Goal: Task Accomplishment & Management: Complete application form

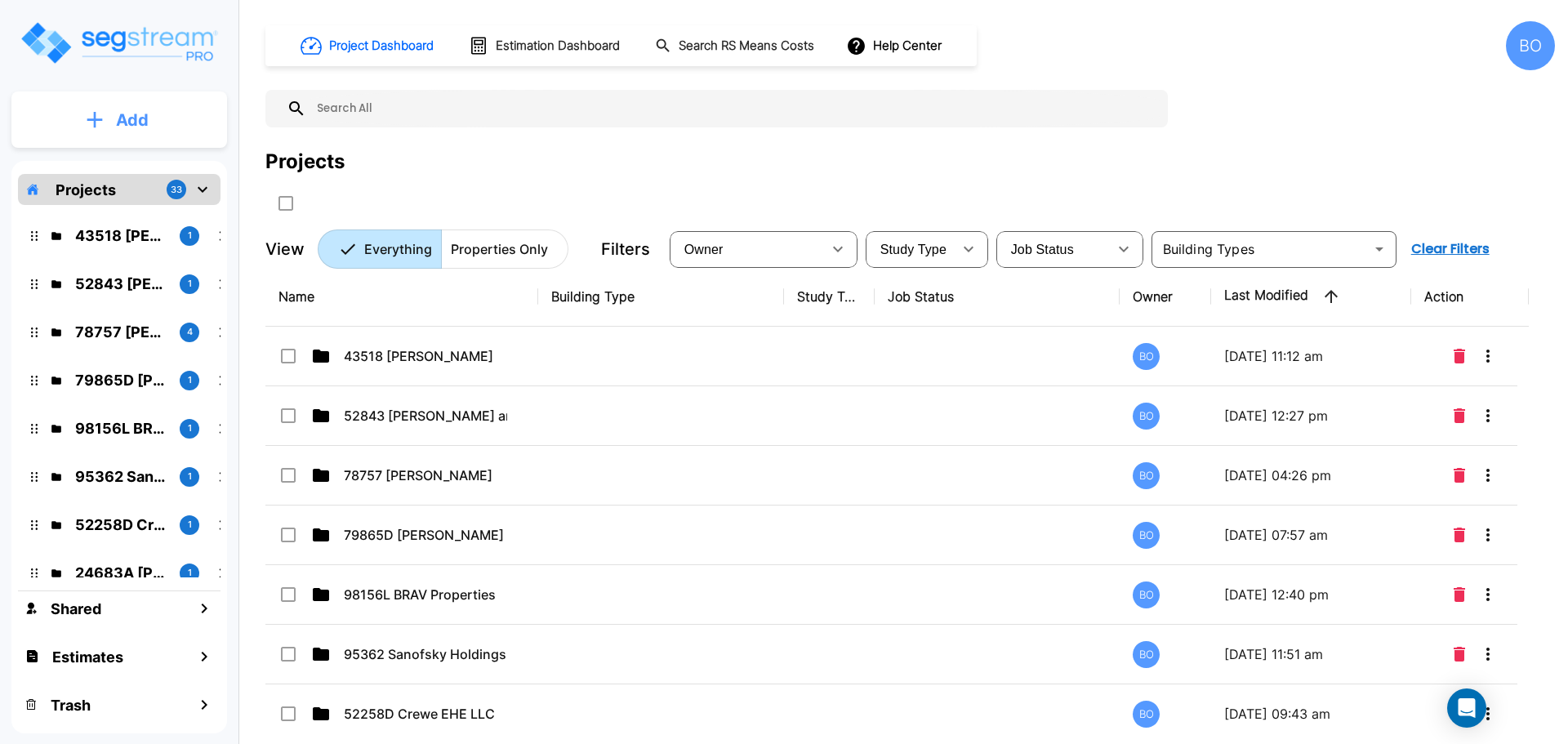
click at [110, 129] on button "Add" at bounding box center [119, 120] width 215 height 47
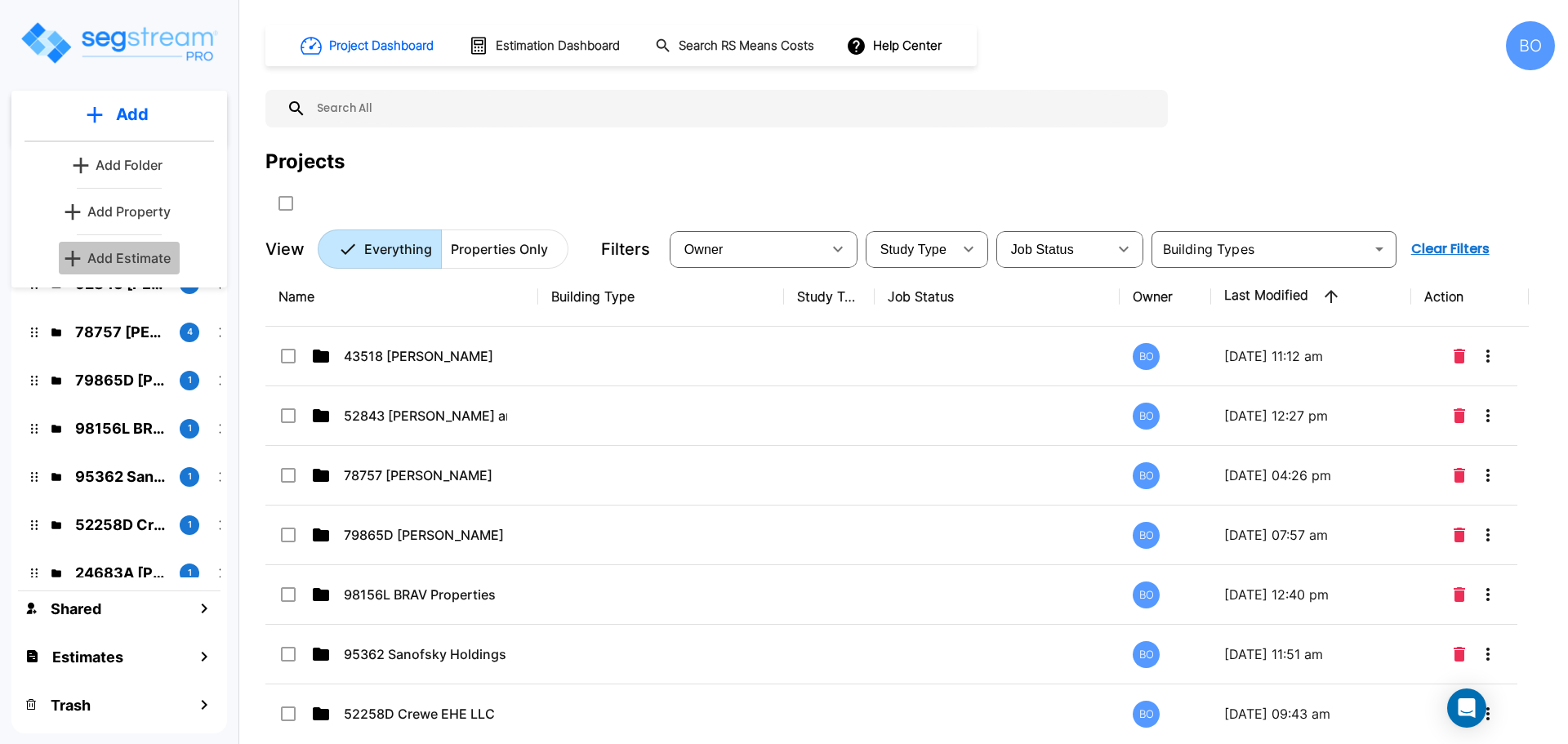
click at [145, 250] on p "Add Estimate" at bounding box center [128, 257] width 84 height 20
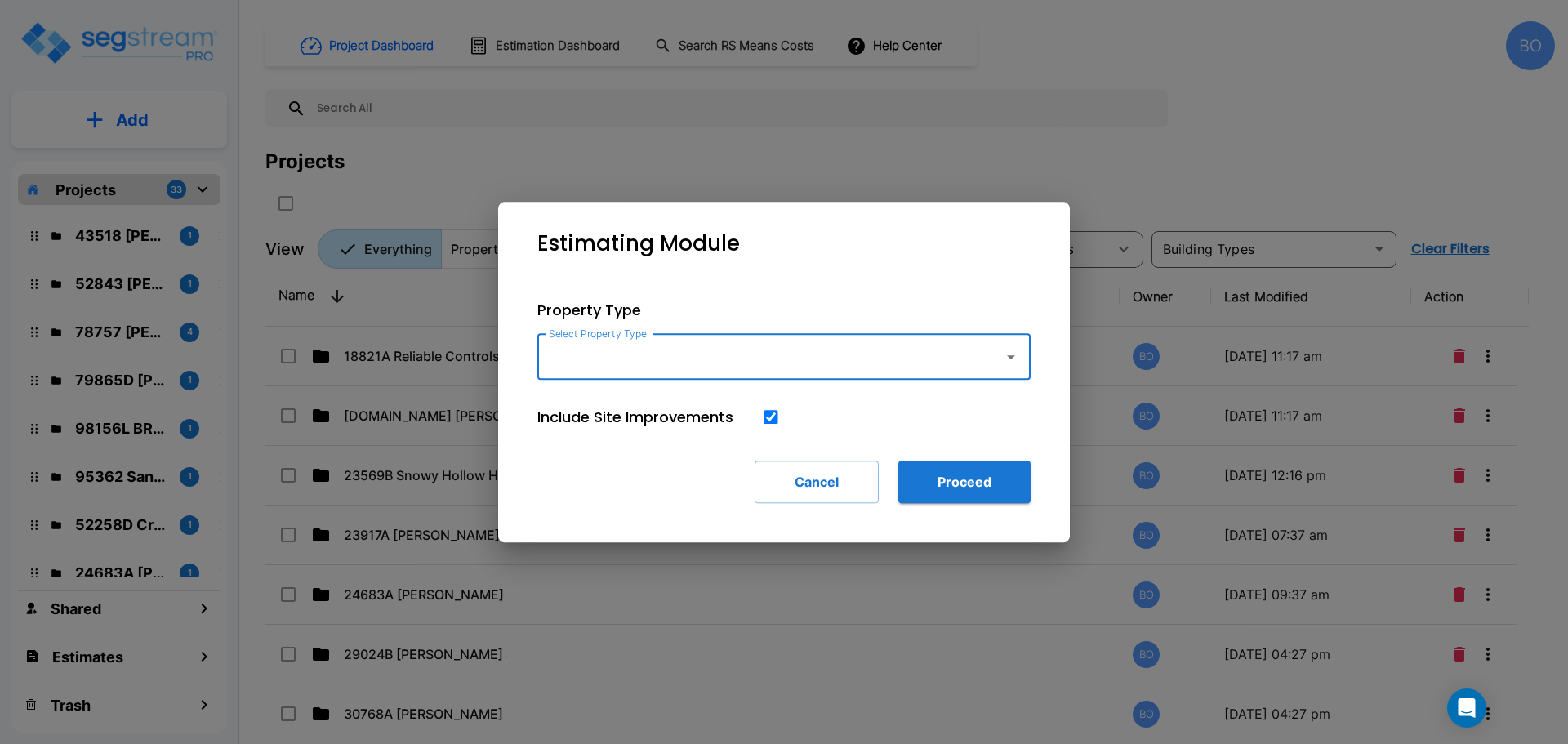
click at [584, 359] on input "Select Property Type" at bounding box center [766, 356] width 443 height 31
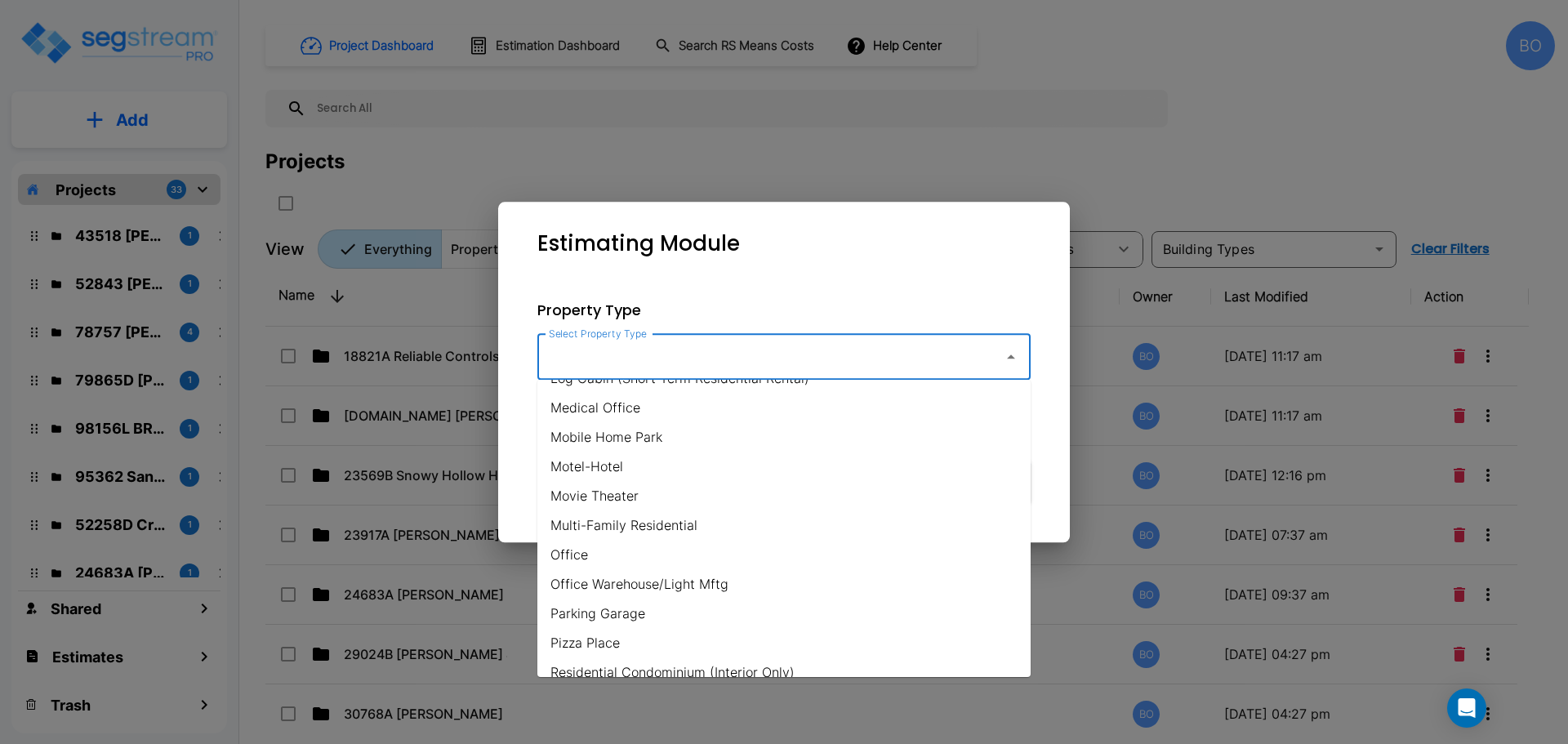
scroll to position [898, 0]
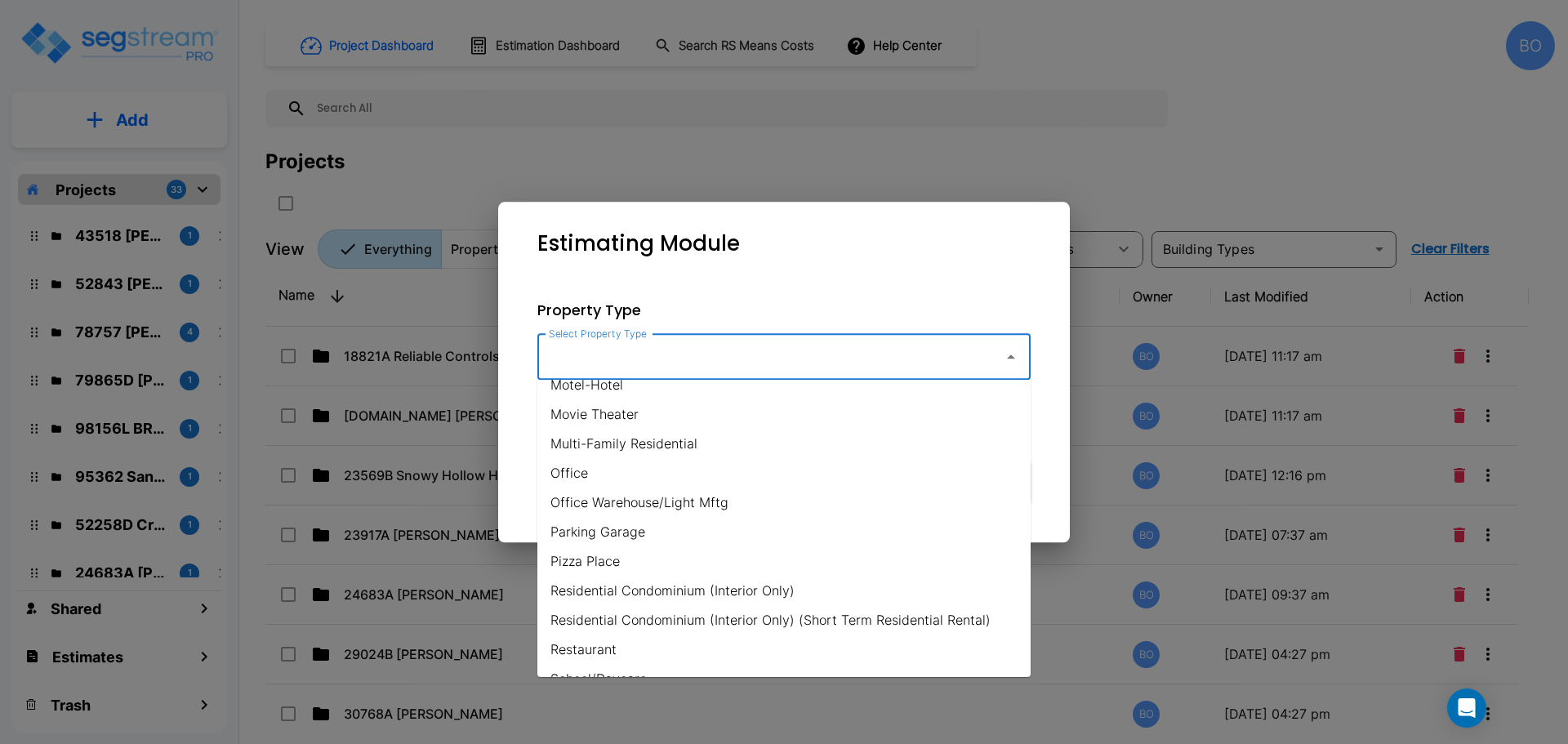
click at [625, 504] on li "Office Warehouse/Light Mftg" at bounding box center [784, 502] width 493 height 29
type input "Office Warehouse/Light Mftg"
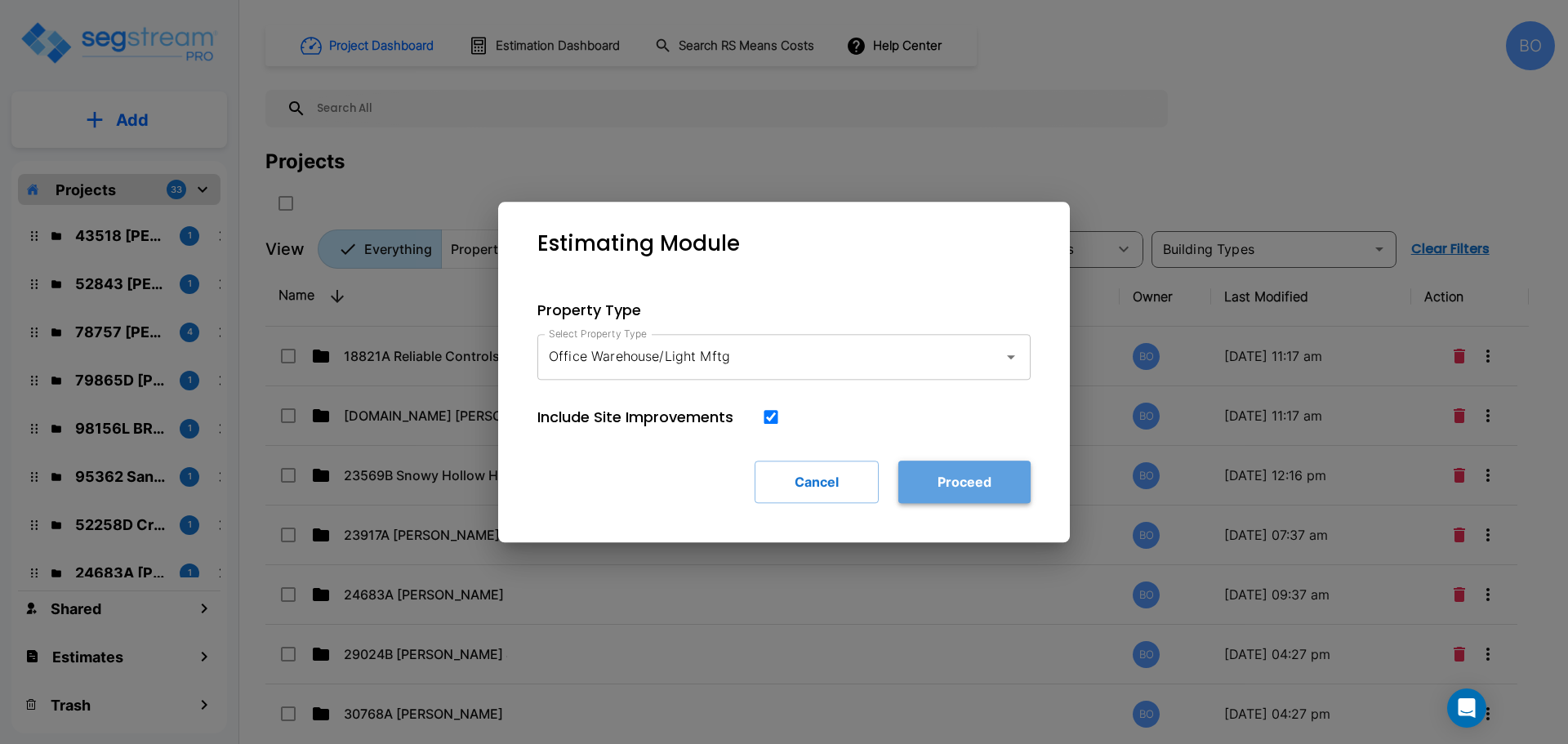
click at [965, 485] on button "Proceed" at bounding box center [964, 481] width 133 height 42
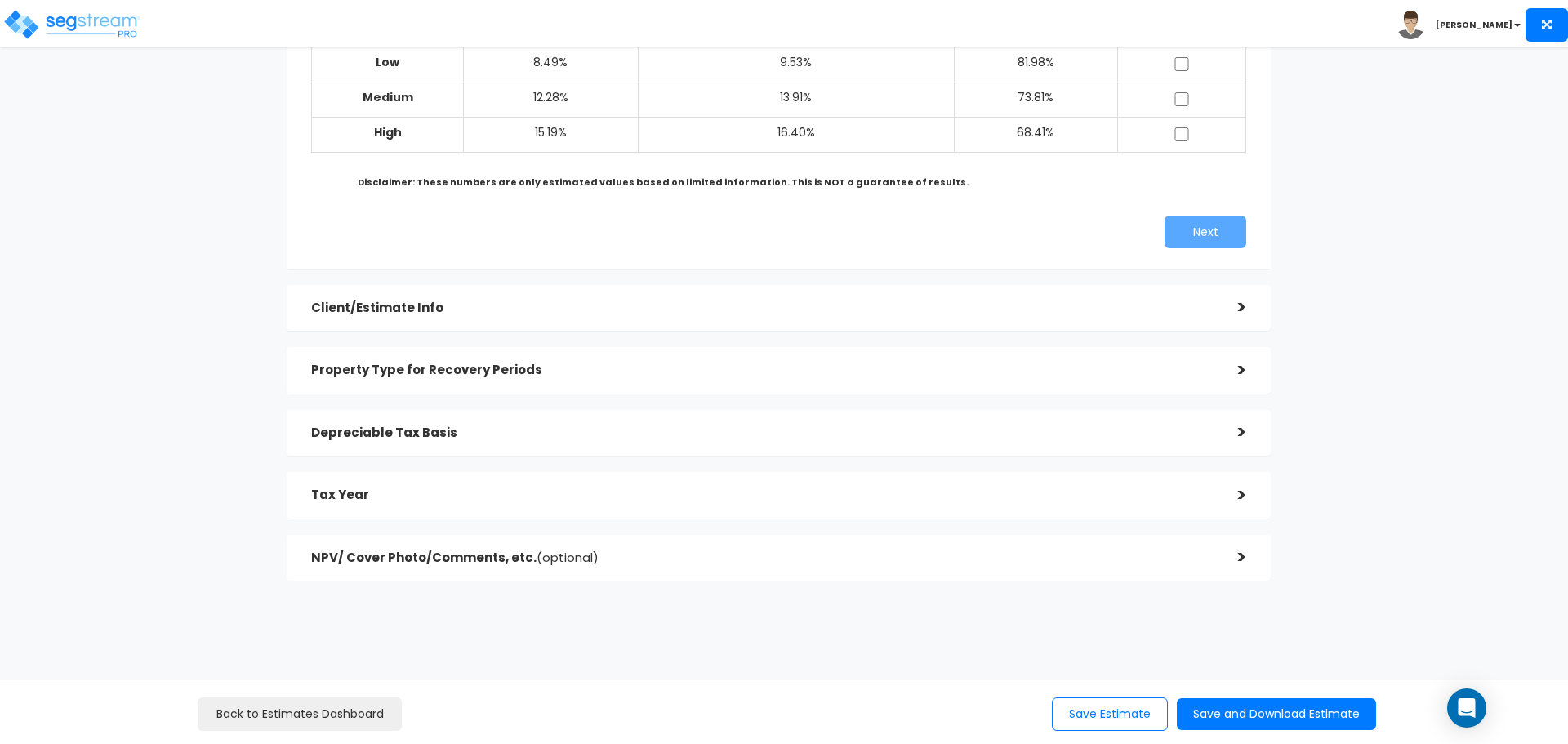
click at [1225, 310] on div ">" at bounding box center [1230, 307] width 33 height 25
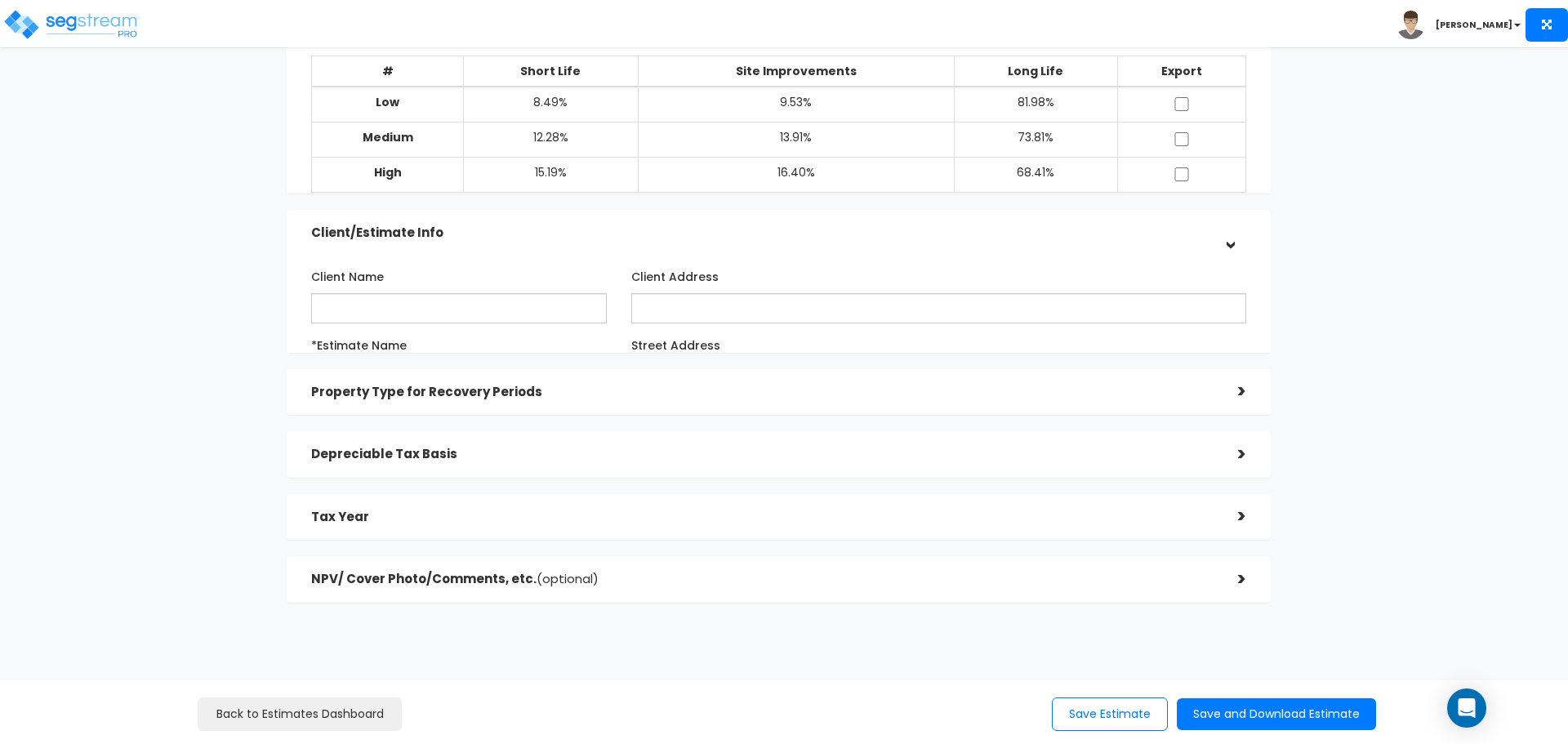
scroll to position [161, 0]
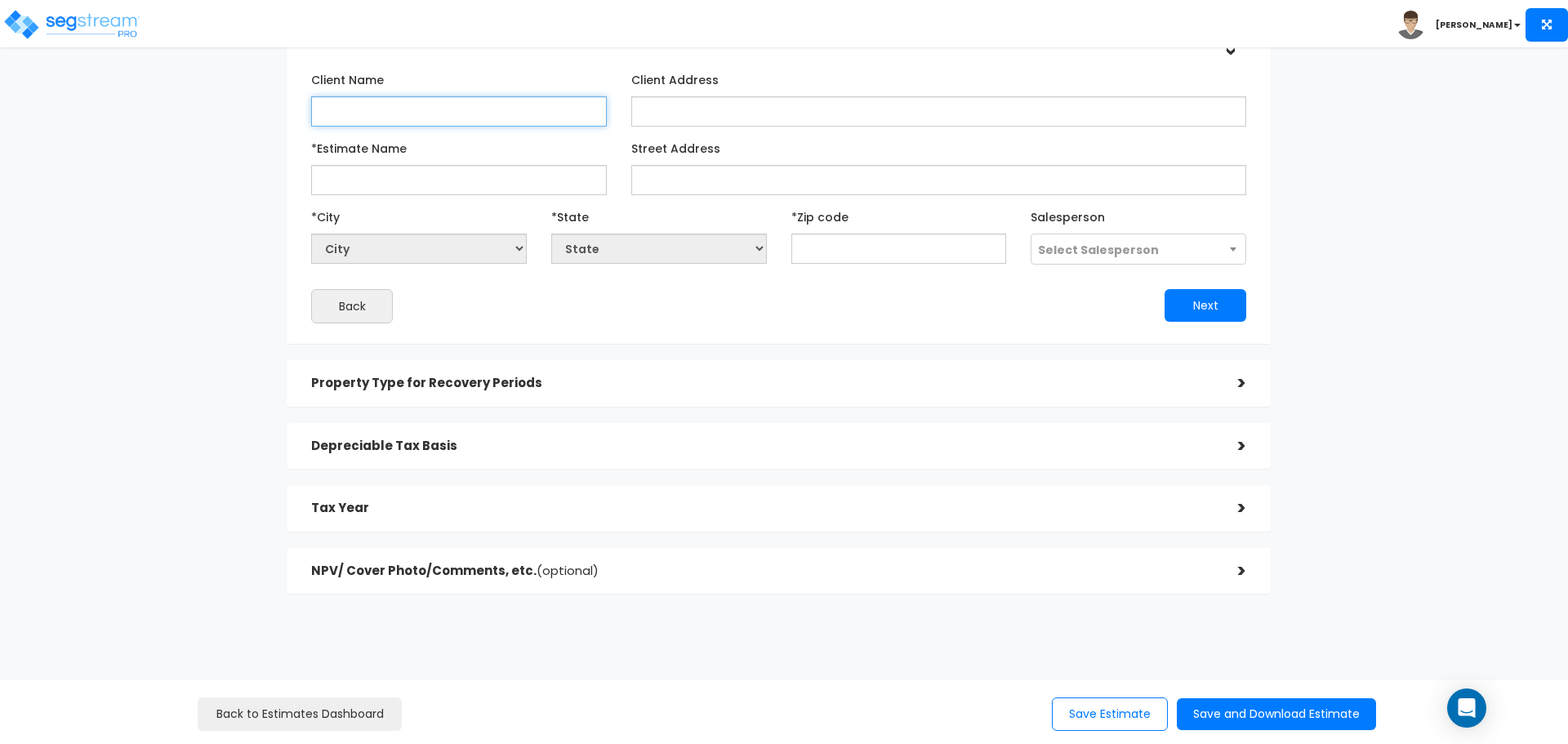
click at [462, 115] on input "Client Name" at bounding box center [458, 111] width 295 height 30
type input "r"
type input "Reel Good Holdings LLC"
click at [473, 190] on input "*Estimate Name" at bounding box center [458, 180] width 295 height 30
type input "Reel Good Holdings LLC"
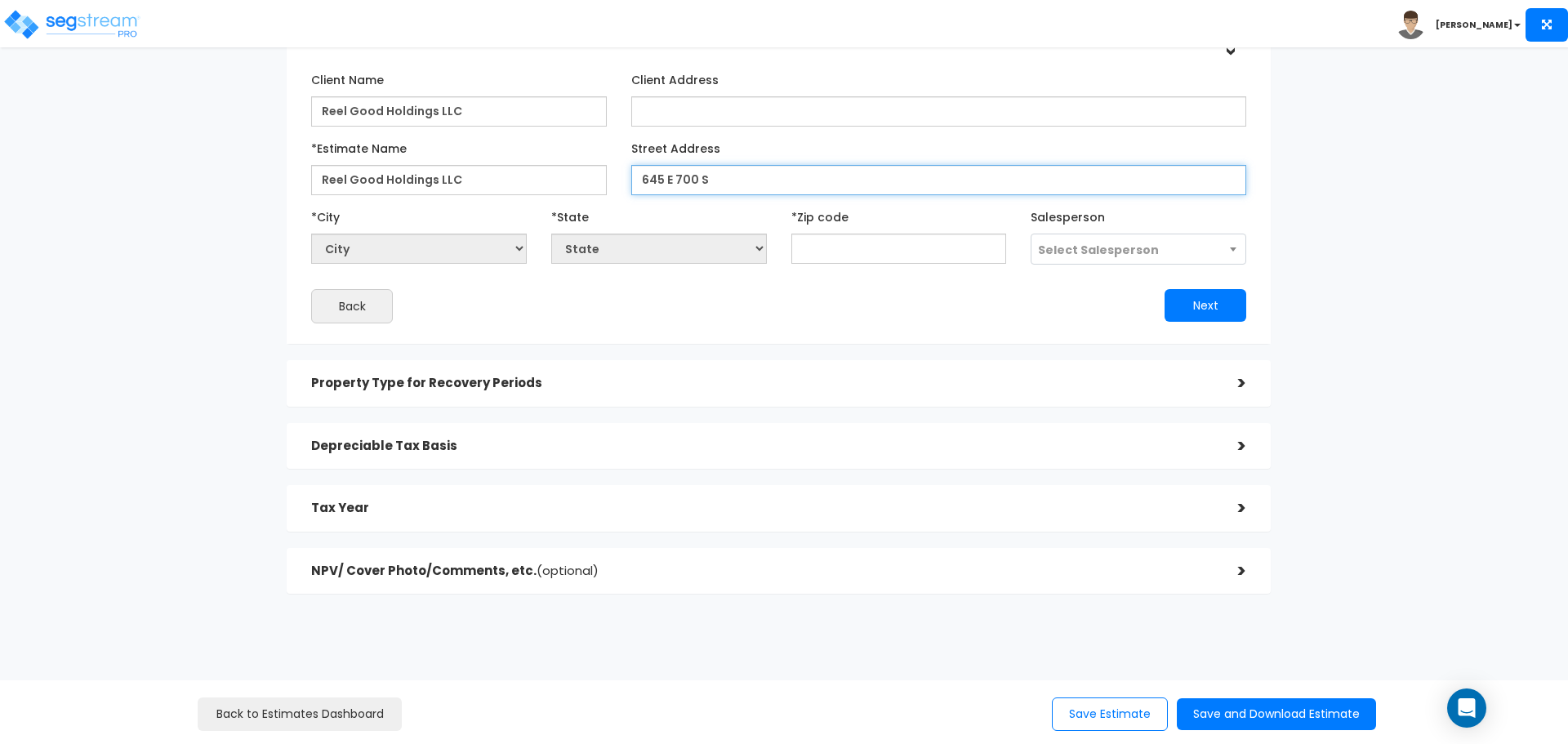
type input "645 E 700 S"
select select "National Average"
type input "840"
select select "UT"
type input "84015"
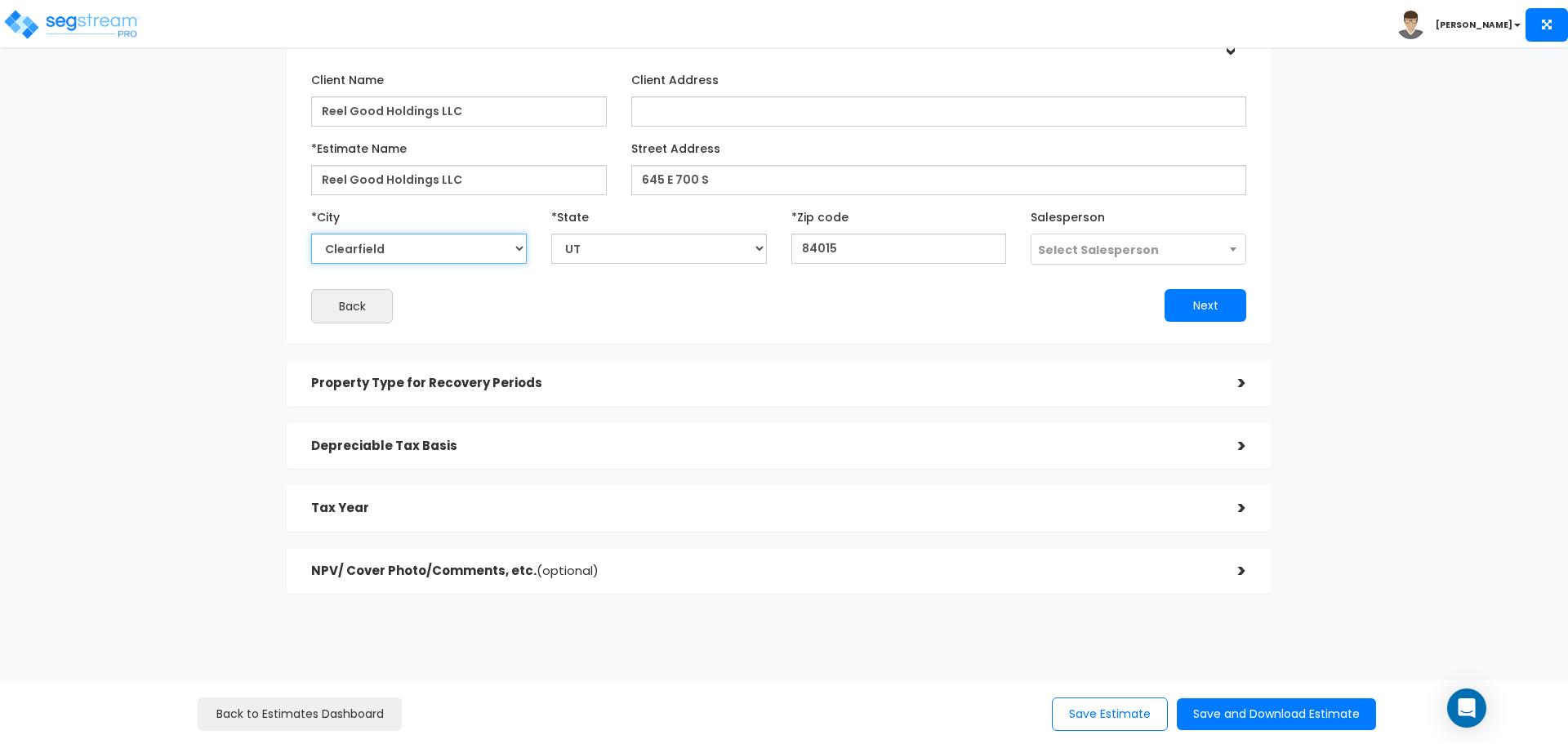
select select "Clearfield"
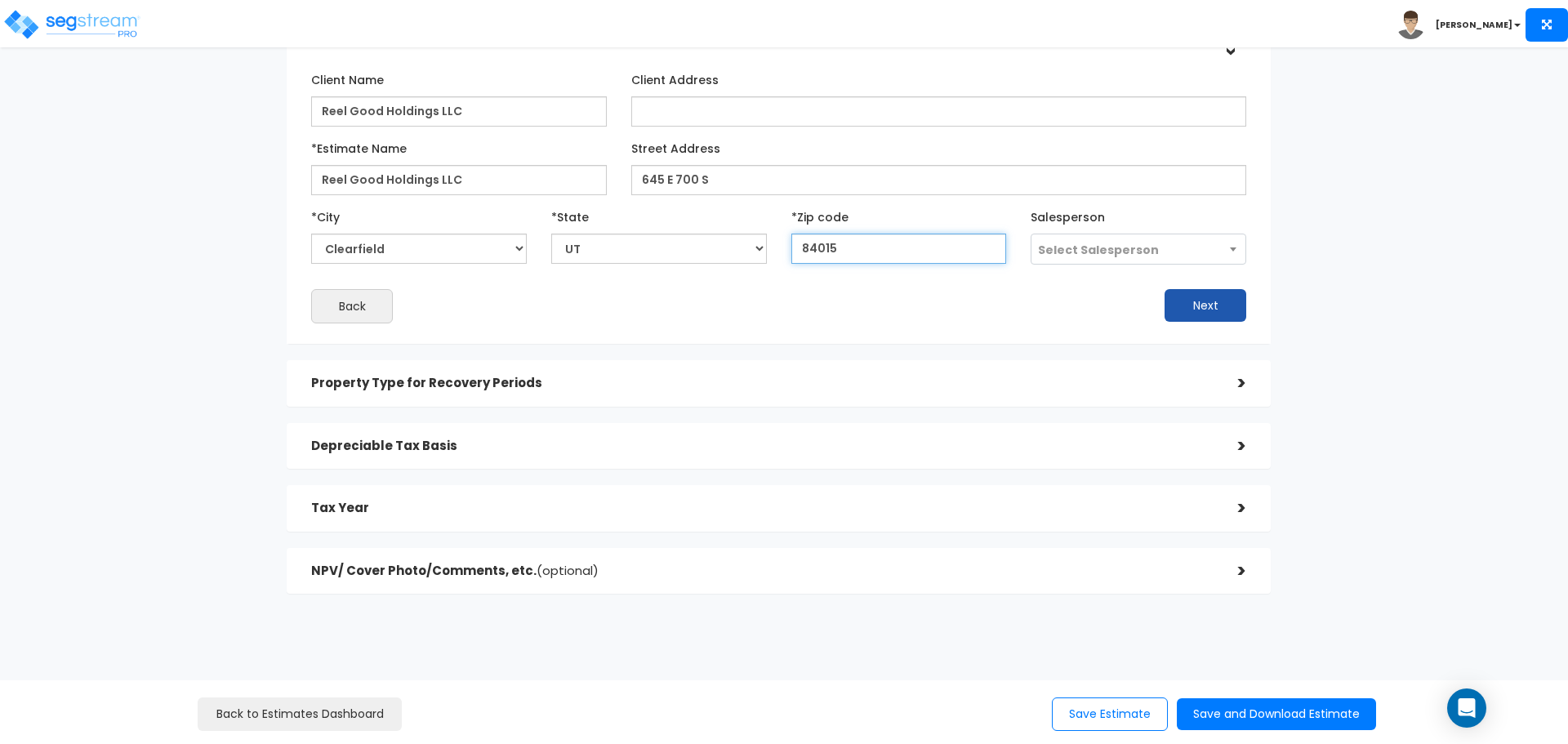
type input "84015"
click at [1181, 308] on button "Next" at bounding box center [1205, 306] width 82 height 33
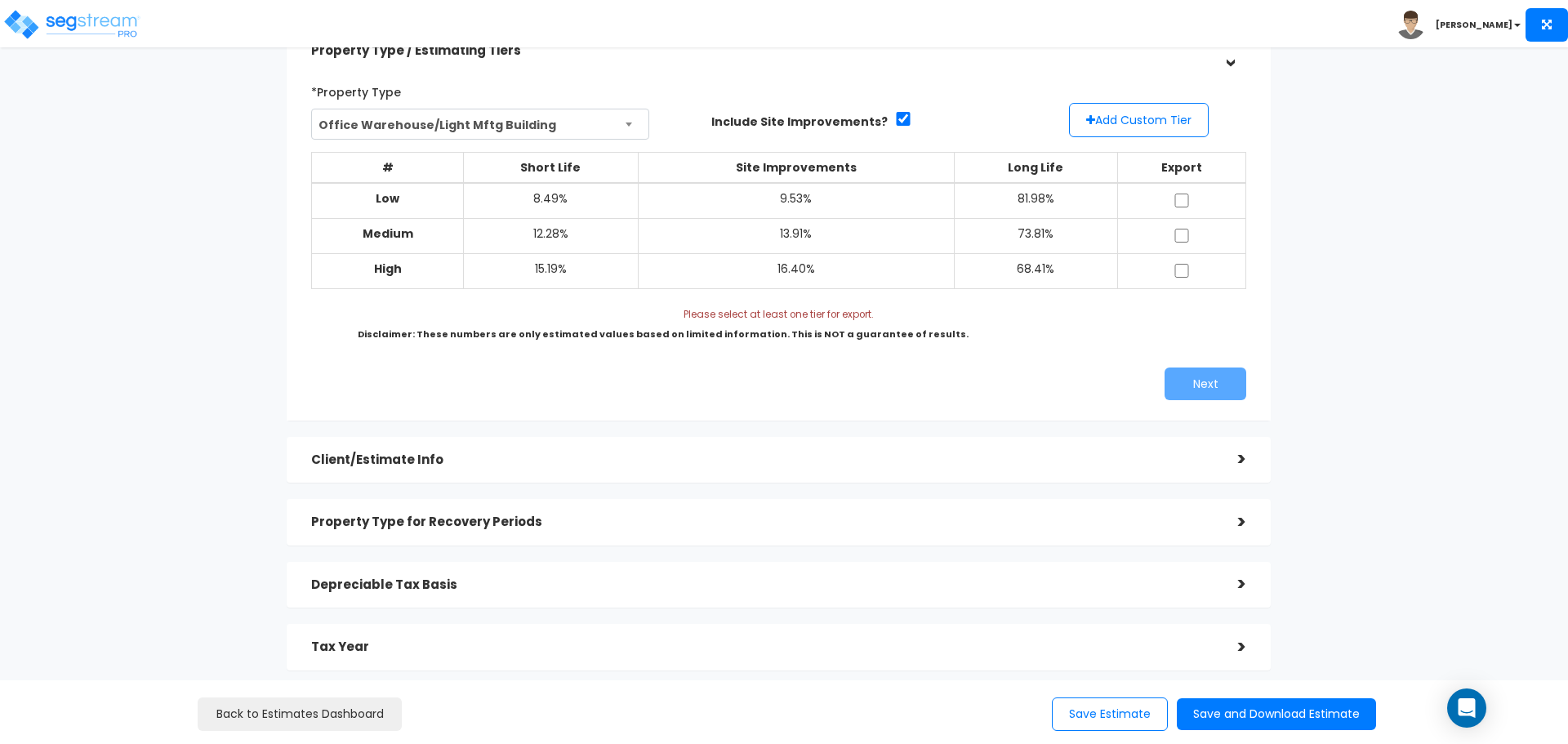
scroll to position [164, 0]
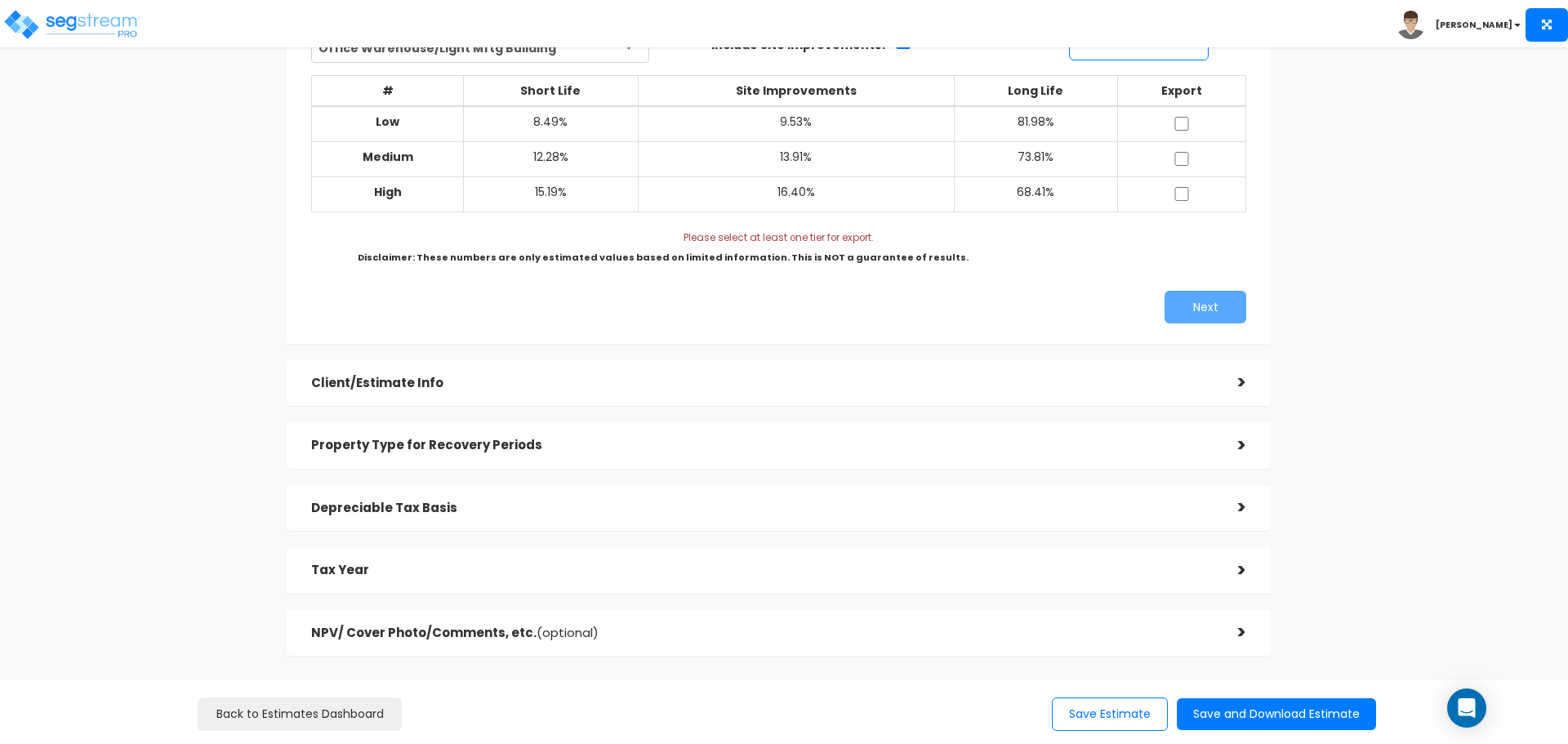
click at [765, 456] on div "Property Type for Recovery Periods" at bounding box center [762, 445] width 902 height 30
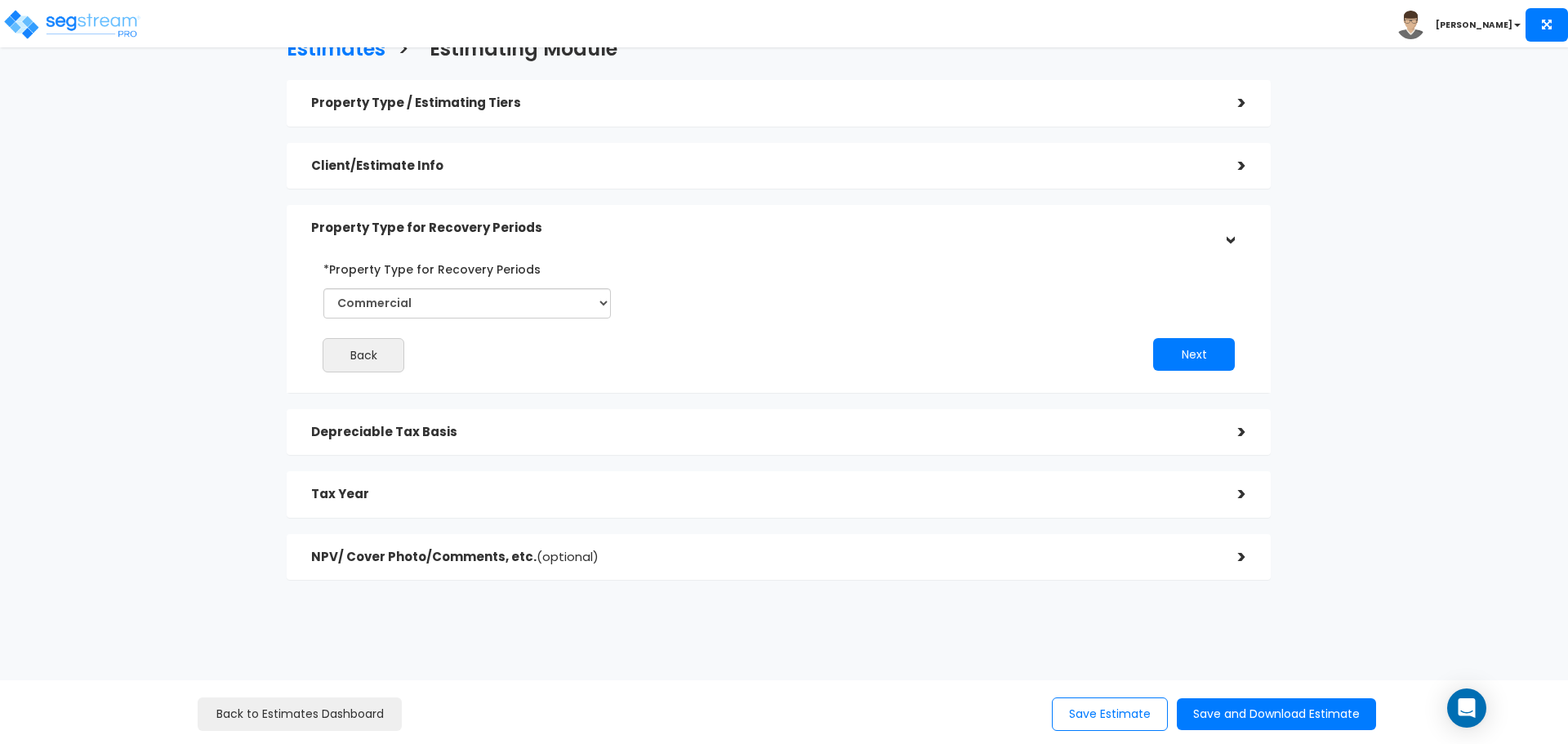
scroll to position [34, 0]
click at [1193, 358] on button "Next" at bounding box center [1193, 355] width 82 height 33
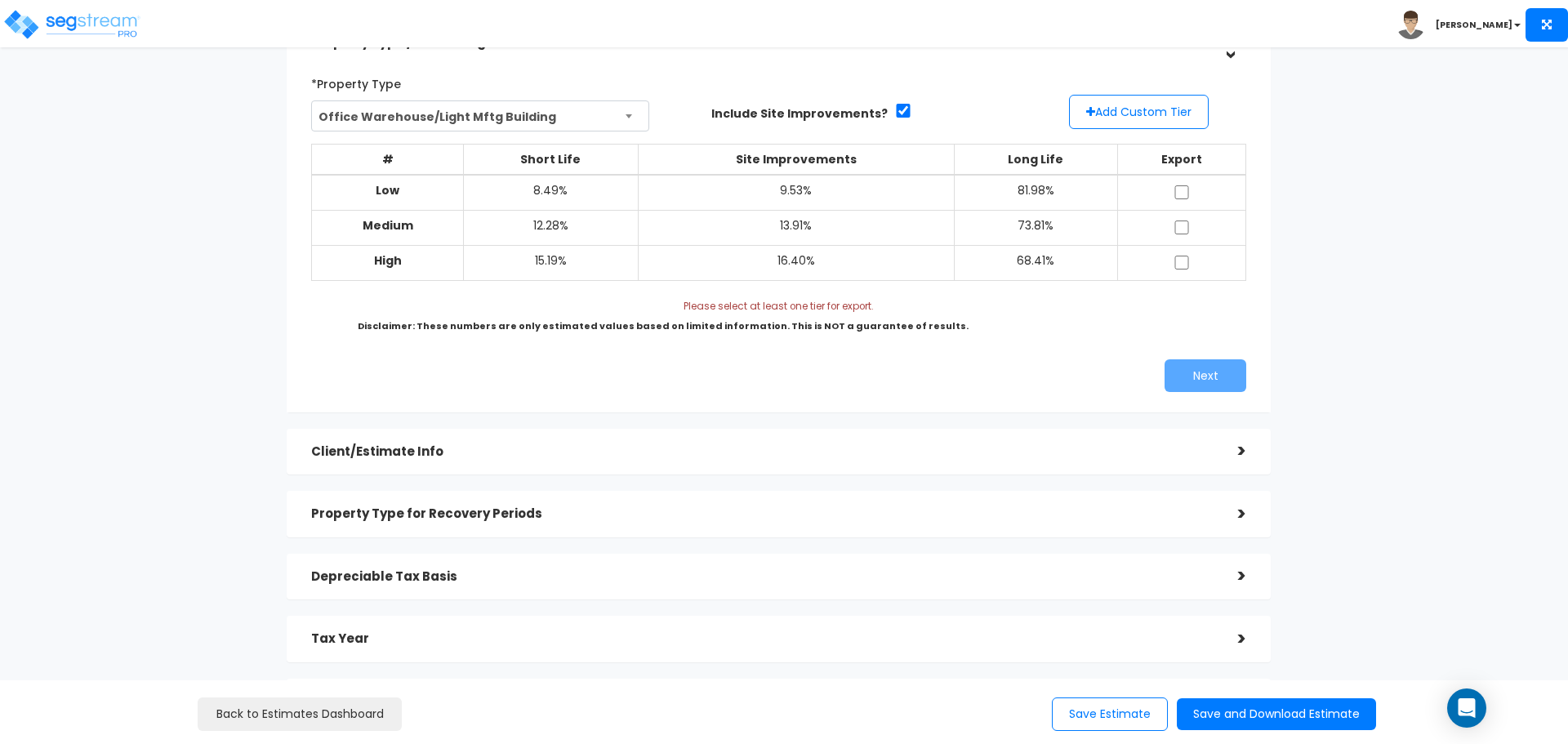
scroll to position [239, 0]
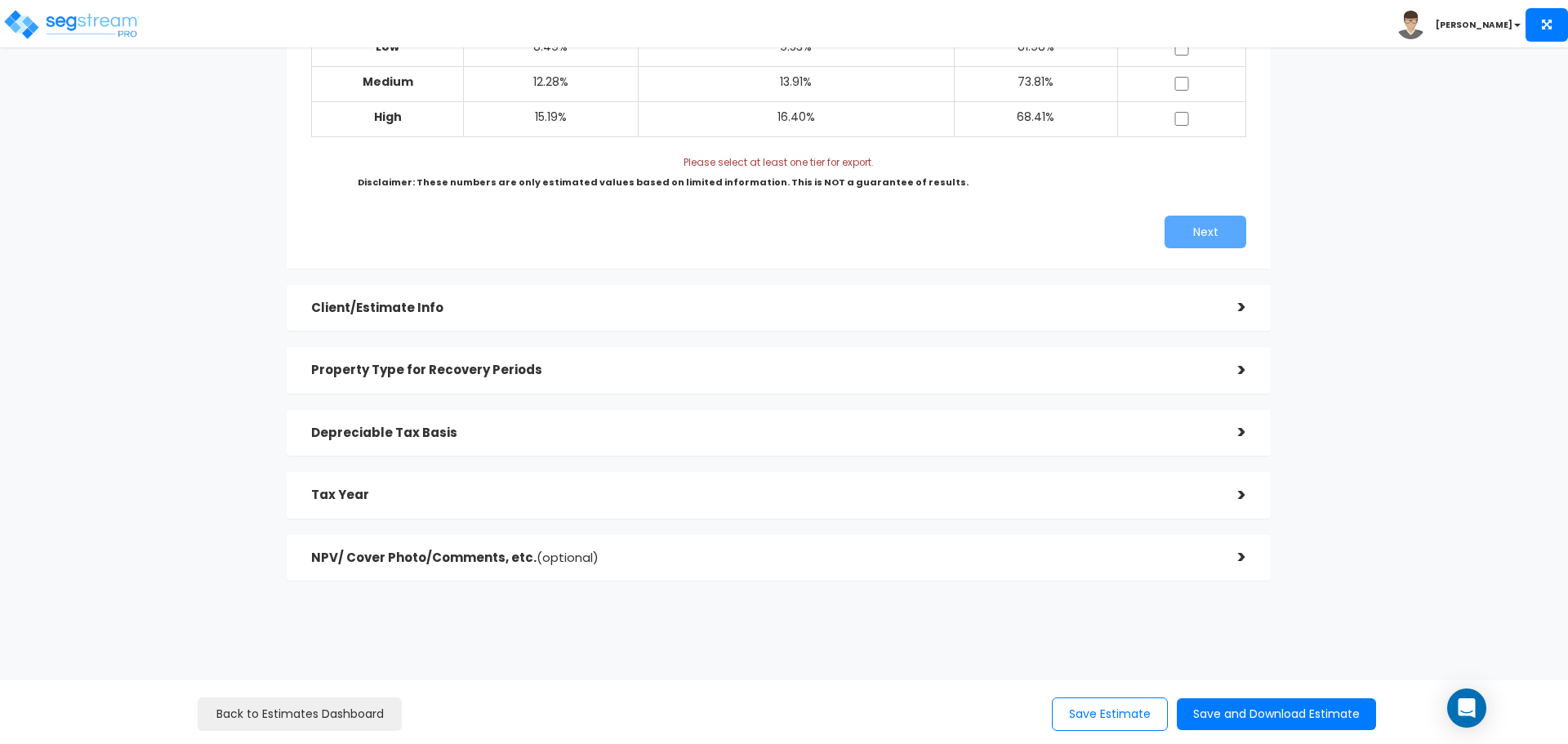
click at [635, 436] on h5 "Depreciable Tax Basis" at bounding box center [762, 433] width 902 height 14
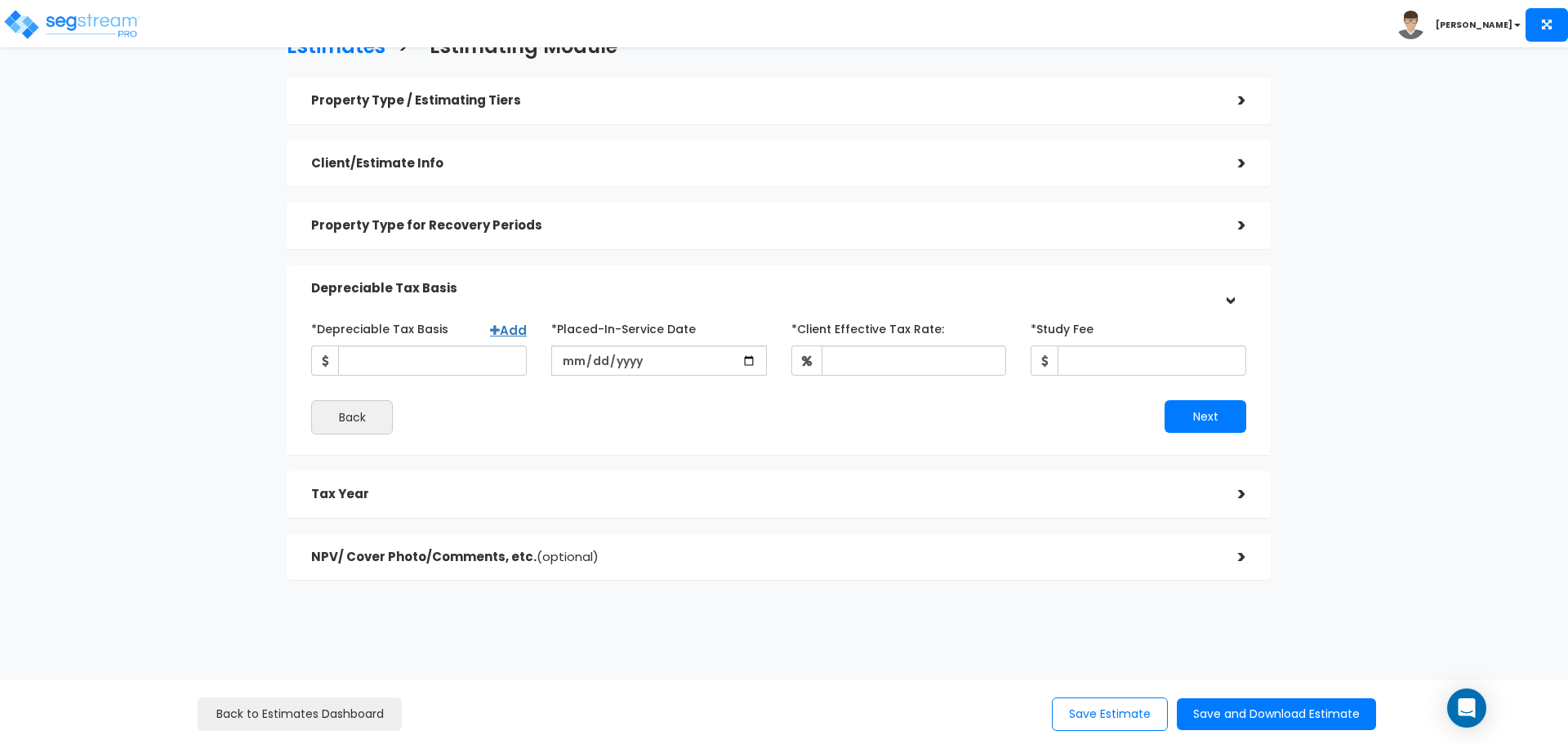
scroll to position [37, 0]
click at [427, 362] on input "*Depreciable Tax Basis" at bounding box center [432, 360] width 189 height 30
type input "610,000"
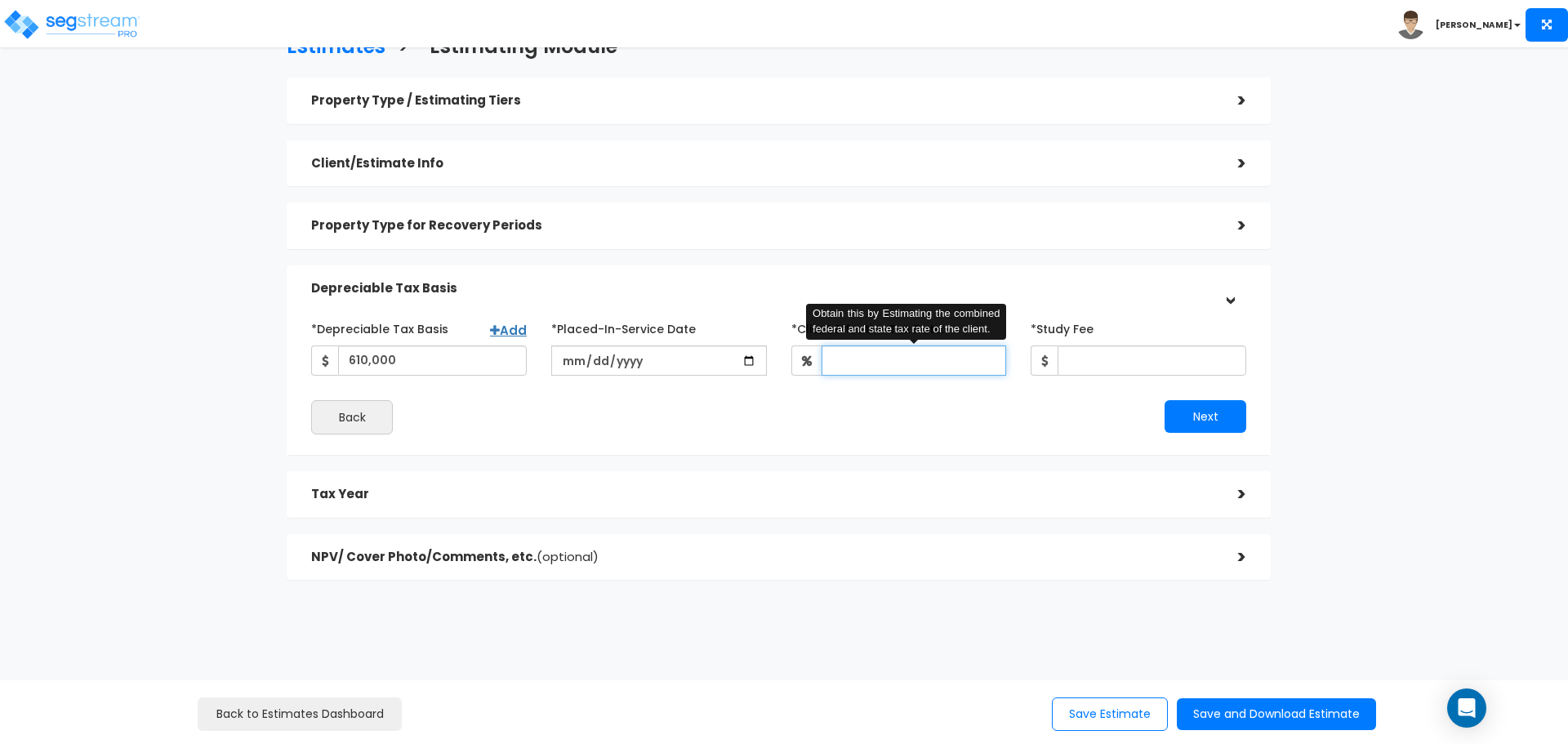
click at [863, 366] on input "*Client Effective Tax Rate:" at bounding box center [914, 360] width 185 height 30
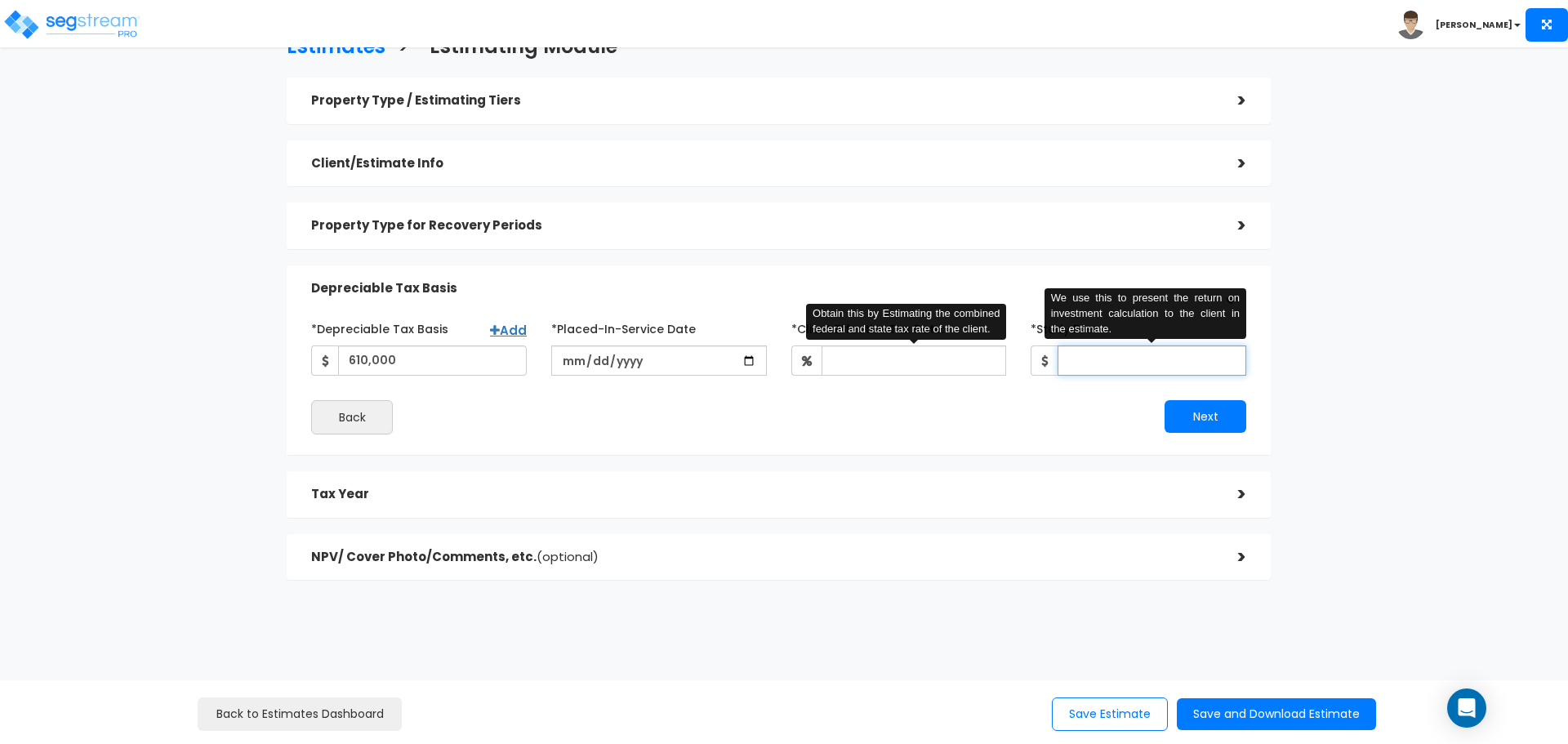
click at [1101, 359] on input "*Study Fee" at bounding box center [1151, 360] width 189 height 30
click at [919, 358] on input "*Client Effective Tax Rate:" at bounding box center [914, 360] width 185 height 30
drag, startPoint x: 1116, startPoint y: 362, endPoint x: 1043, endPoint y: 363, distance: 73.0
click at [1043, 363] on div "6,900 We use this to present the return on investment calculation to the client…" at bounding box center [1138, 360] width 215 height 30
type input "7,400"
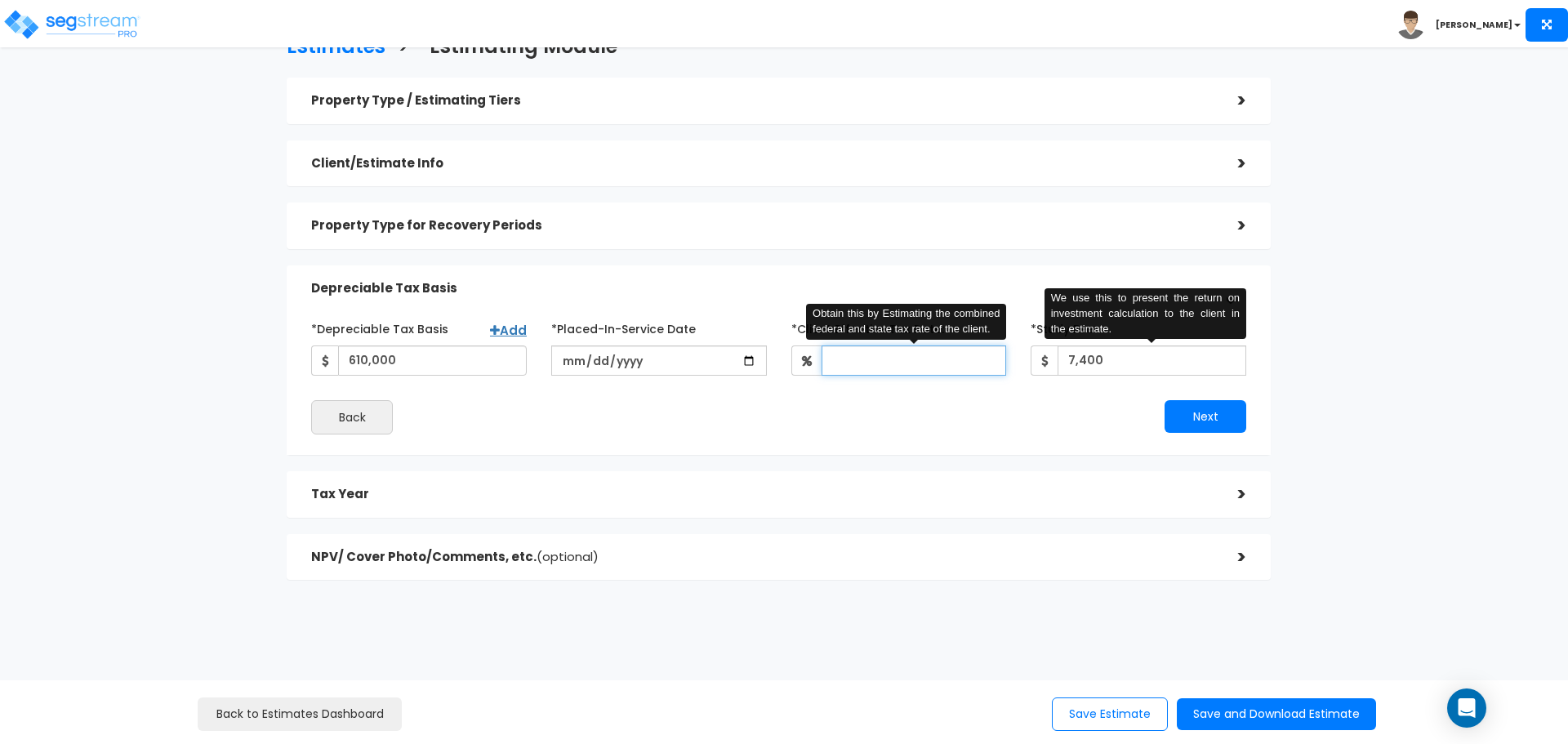
click at [956, 368] on input "*Client Effective Tax Rate:" at bounding box center [914, 360] width 185 height 30
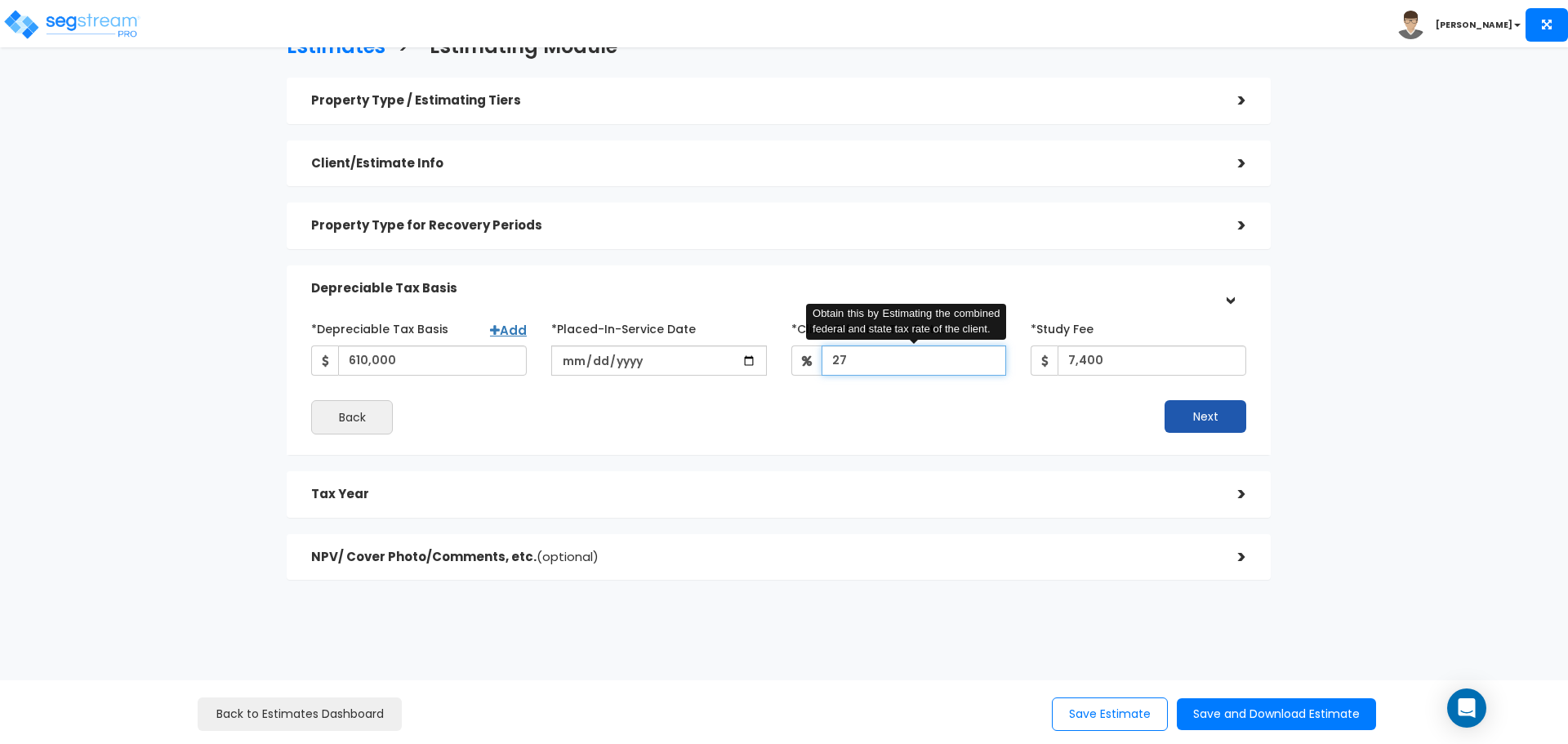
type input "27"
click at [1190, 419] on button "Next" at bounding box center [1205, 417] width 82 height 33
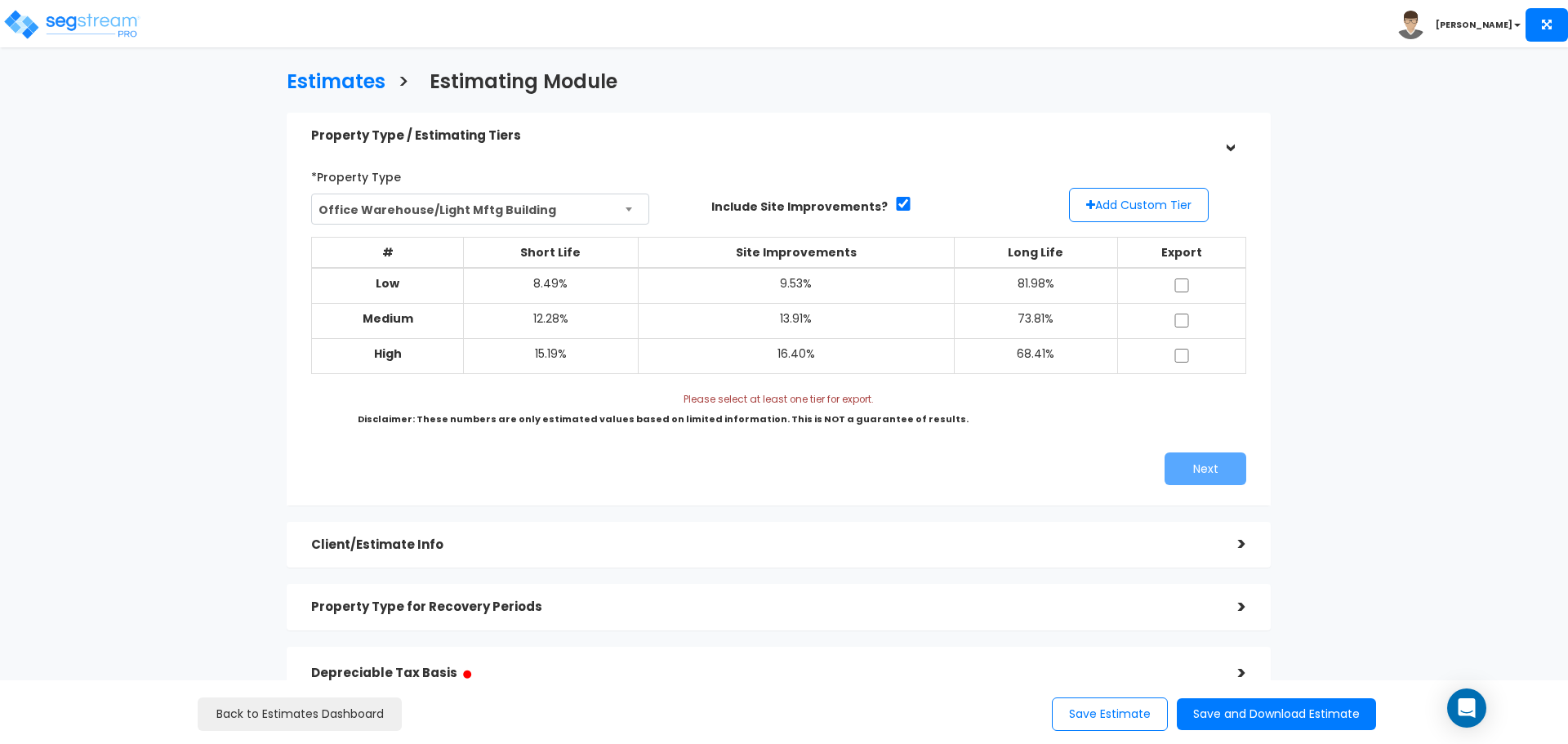
scroll to position [1, 0]
click at [1183, 282] on input "checkbox" at bounding box center [1181, 286] width 16 height 14
checkbox input "true"
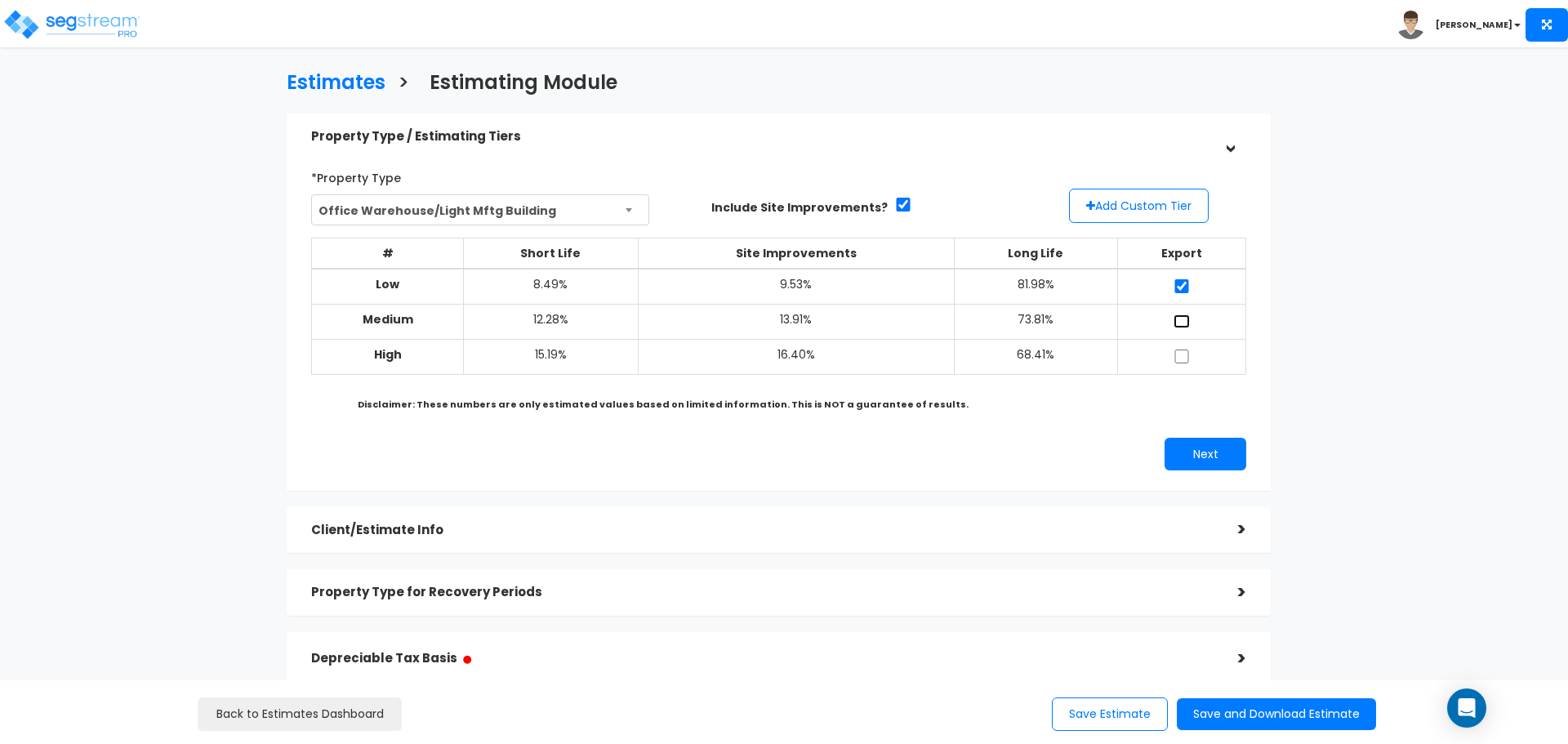
click at [1182, 314] on input "checkbox" at bounding box center [1181, 321] width 16 height 14
checkbox input "true"
click at [1181, 347] on td at bounding box center [1181, 356] width 128 height 35
click at [1204, 447] on button "Next" at bounding box center [1205, 454] width 82 height 33
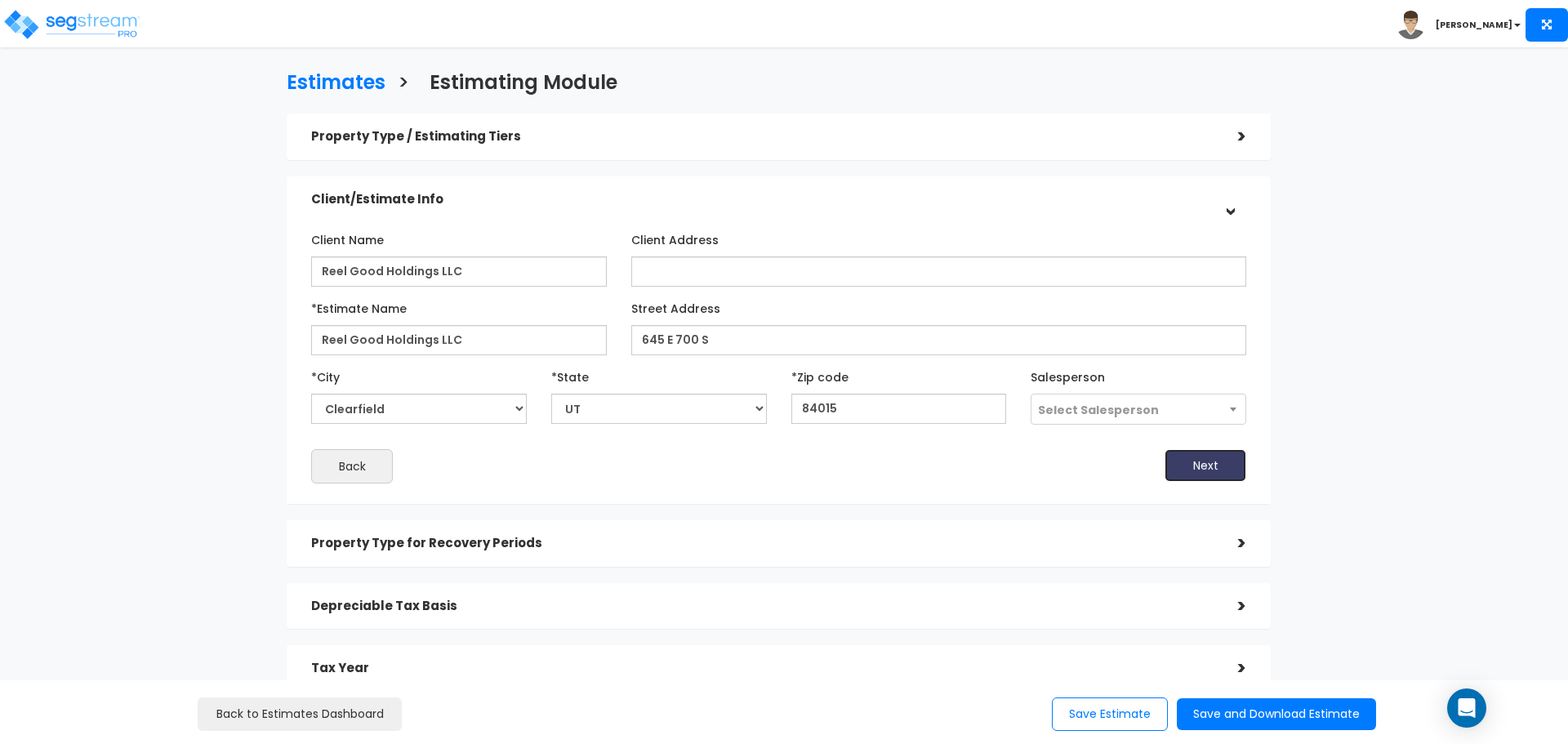
click at [1206, 465] on button "Next" at bounding box center [1205, 466] width 82 height 33
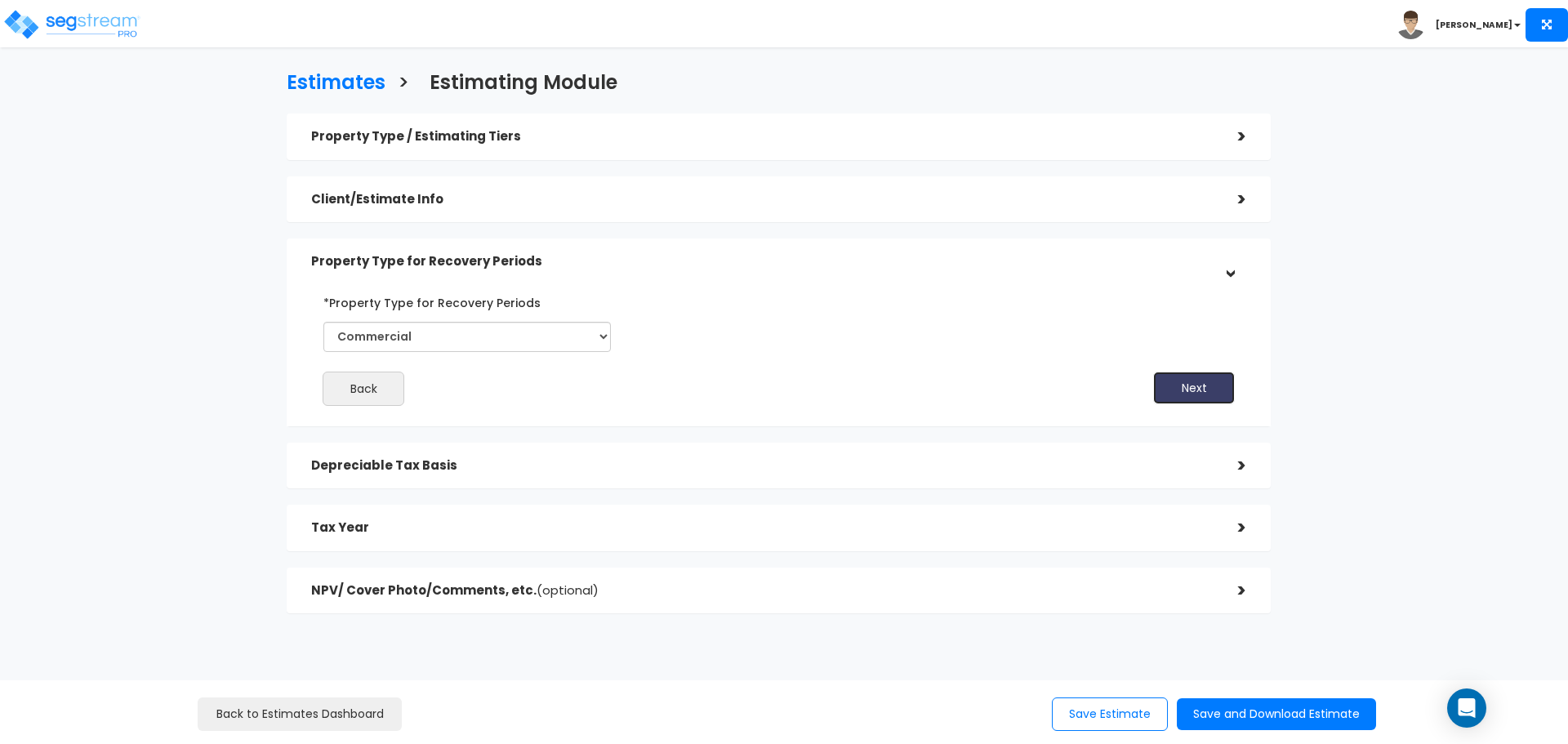
click at [1199, 388] on button "Next" at bounding box center [1193, 388] width 82 height 33
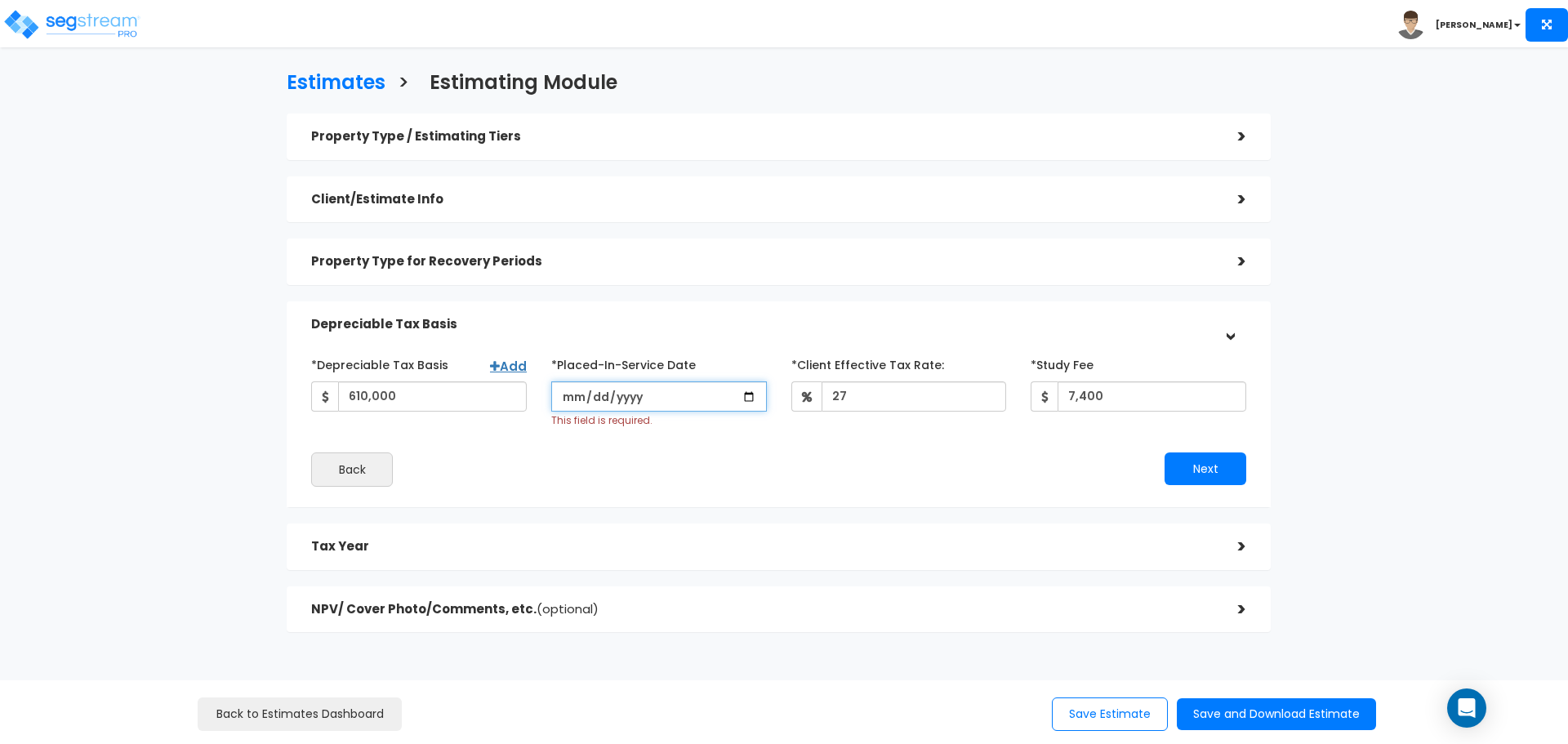
click at [569, 401] on input "date" at bounding box center [659, 396] width 215 height 30
type input "[DATE]"
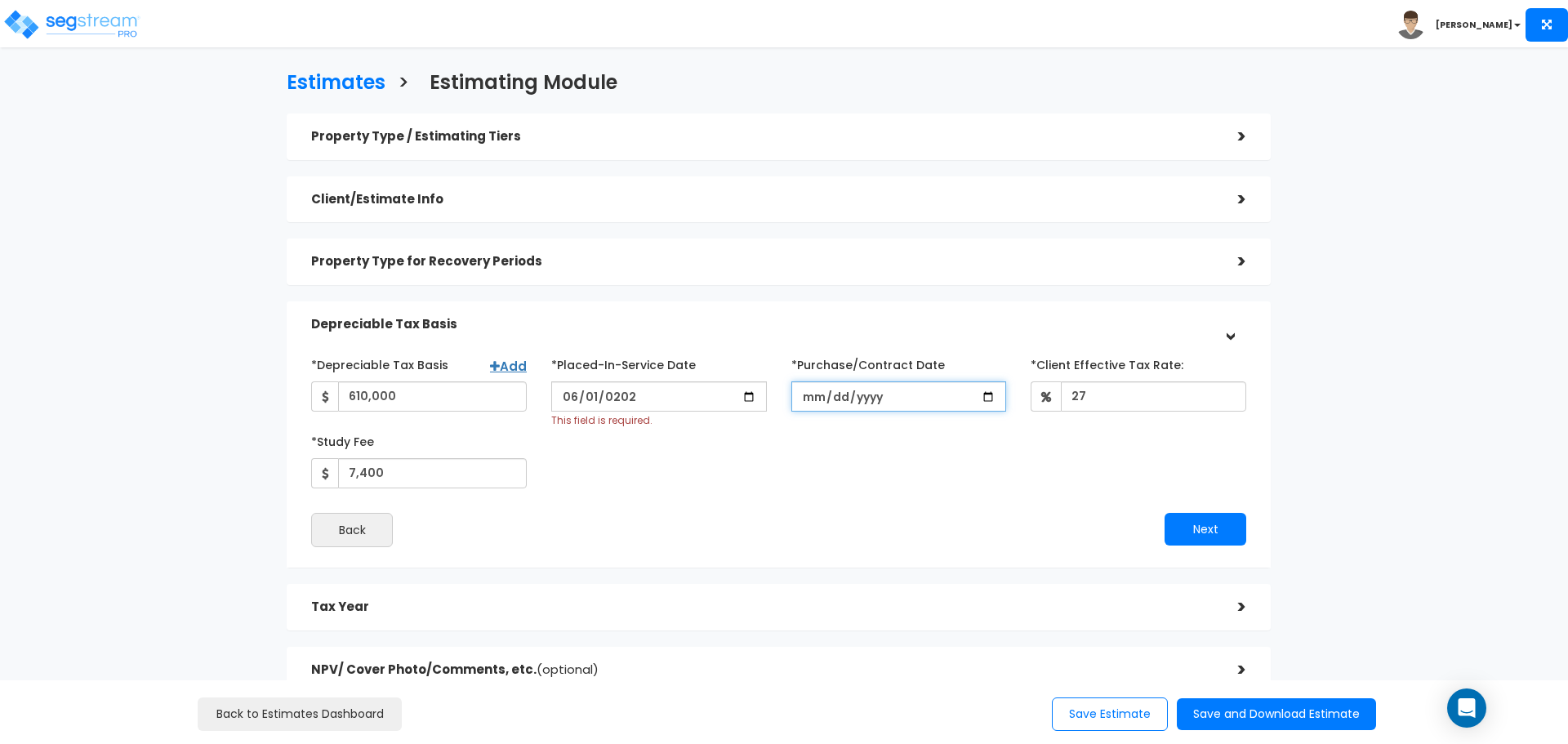
click at [808, 400] on input "*Purchase/Contract Date" at bounding box center [899, 396] width 215 height 30
type input "[DATE]"
click at [1194, 528] on button "Next" at bounding box center [1205, 530] width 82 height 33
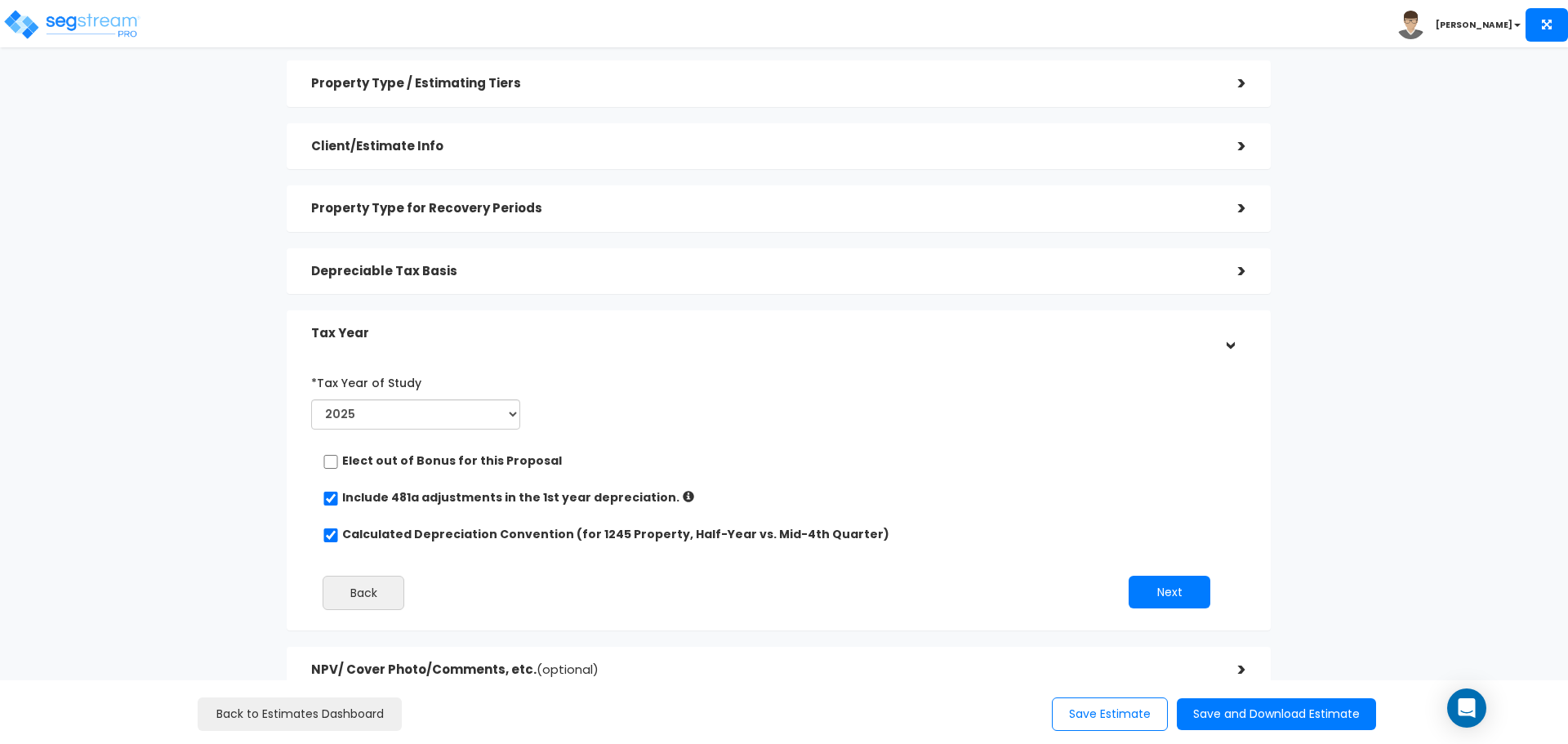
scroll to position [83, 0]
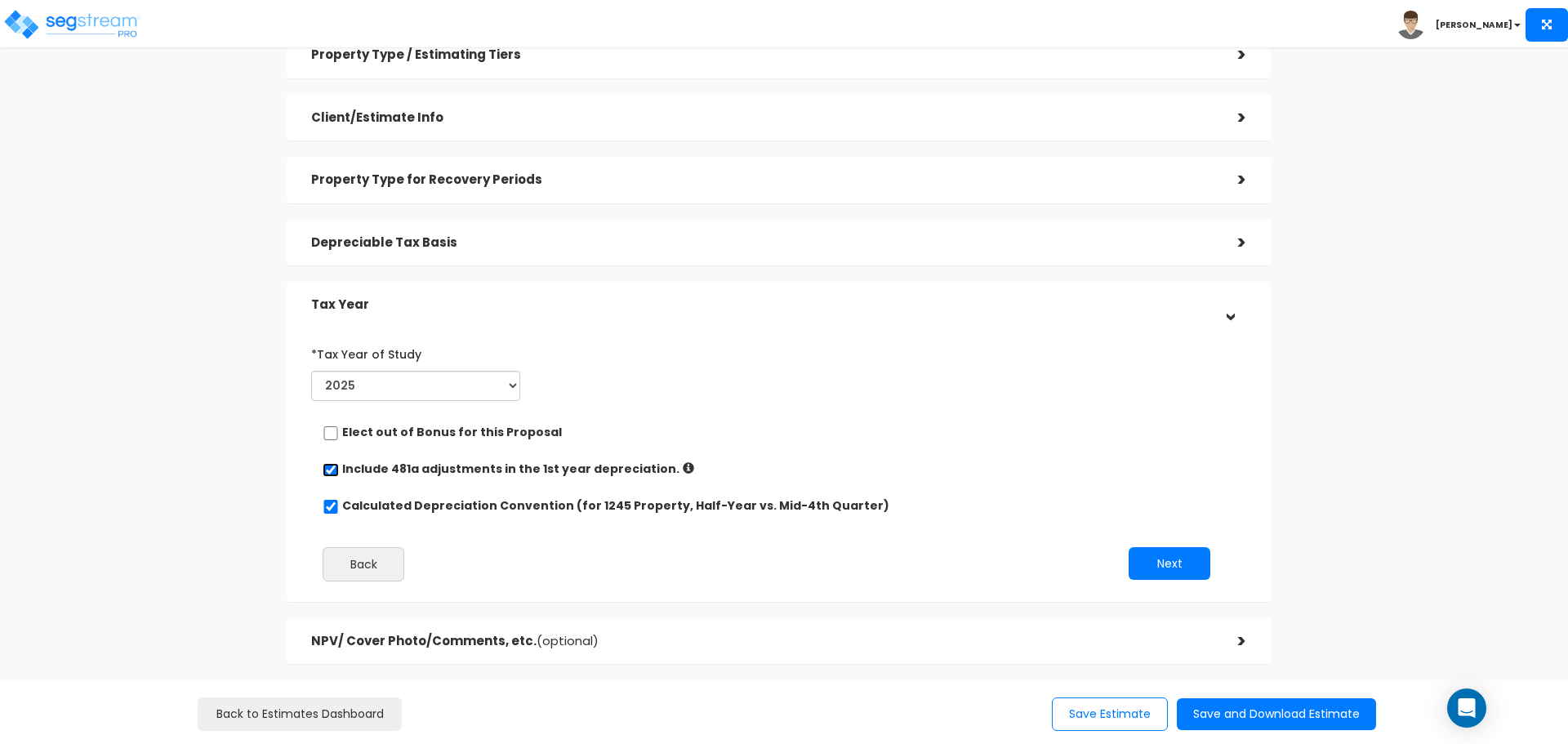
click at [332, 466] on input "checkbox" at bounding box center [331, 470] width 16 height 14
checkbox input "false"
click at [1156, 560] on button "Next" at bounding box center [1169, 563] width 82 height 33
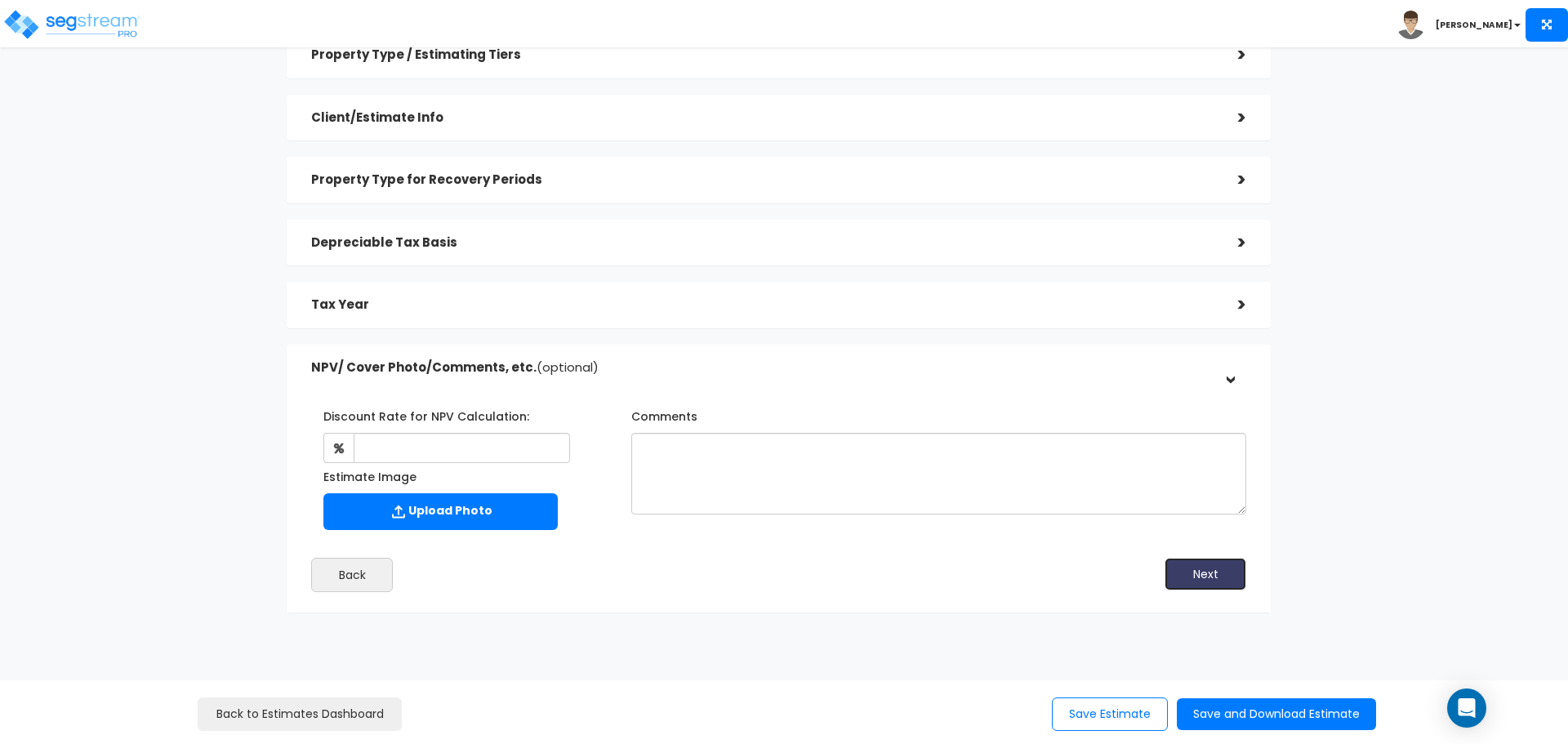
click at [1209, 572] on button "Next" at bounding box center [1205, 574] width 82 height 33
click at [1119, 604] on button "Save Estimate" at bounding box center [1110, 714] width 116 height 34
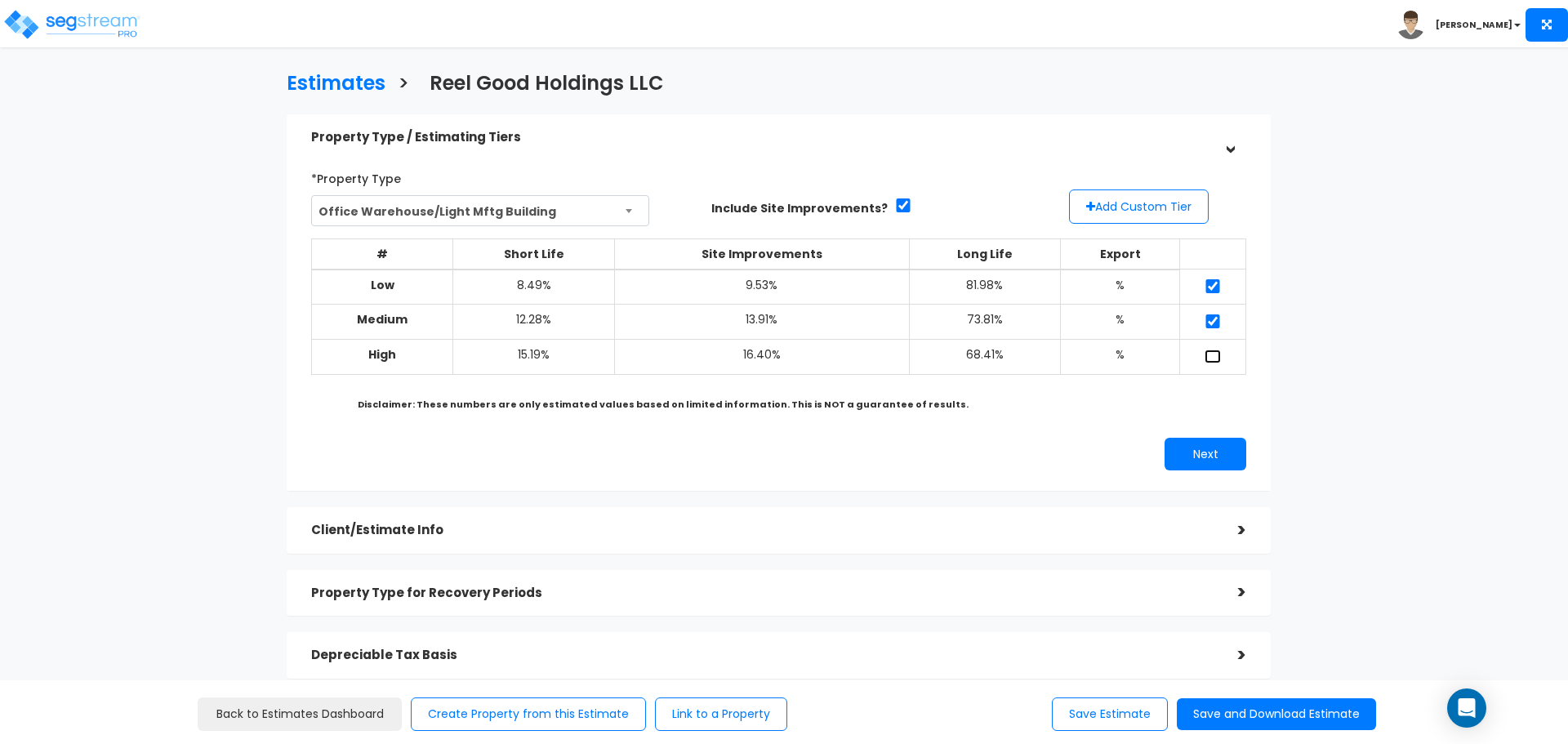
click at [1210, 360] on input "checkbox" at bounding box center [1212, 356] width 16 height 14
checkbox input "true"
click at [1274, 720] on button "Save and Download Estimate" at bounding box center [1276, 714] width 199 height 32
